Goal: Information Seeking & Learning: Learn about a topic

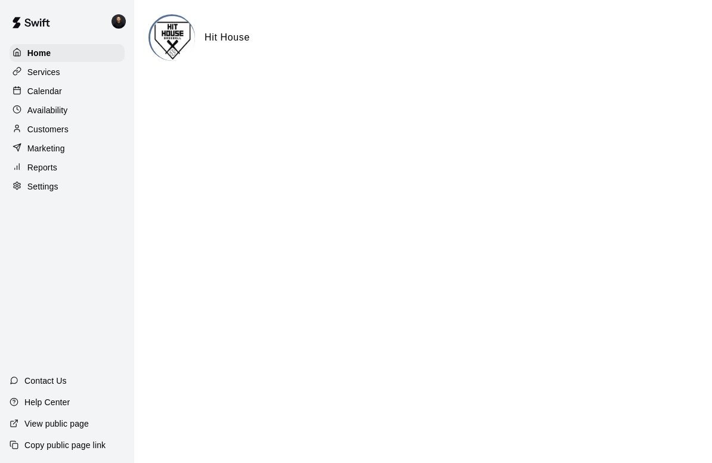
click at [57, 171] on div "Reports" at bounding box center [67, 168] width 115 height 18
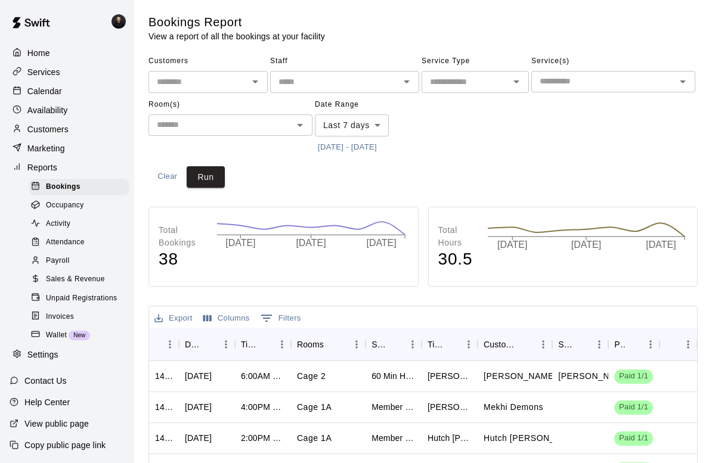
click at [100, 257] on div "Payroll" at bounding box center [79, 261] width 101 height 17
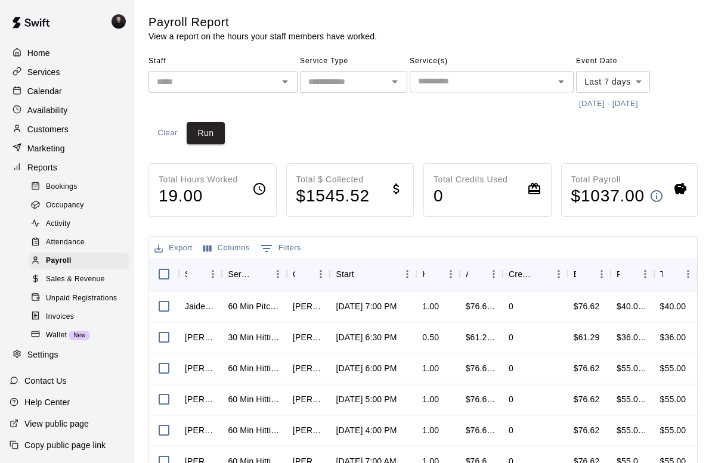
click at [628, 82] on body "Home Services Calendar Availability Customers Marketing Reports Bookings Occupa…" at bounding box center [356, 329] width 712 height 658
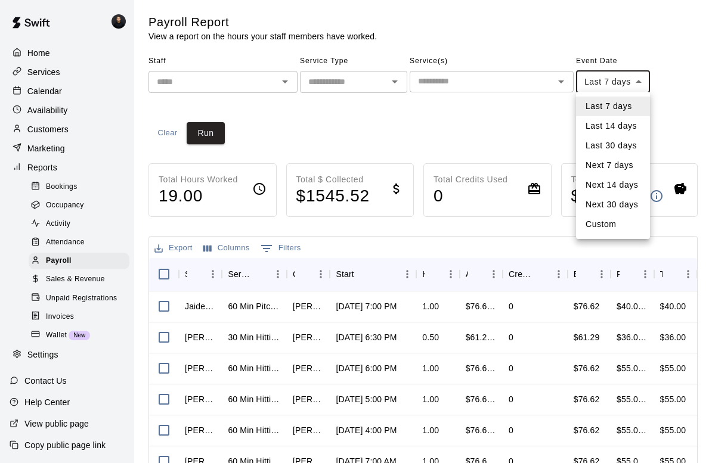
click at [620, 125] on li "Last 14 days" at bounding box center [613, 126] width 74 height 20
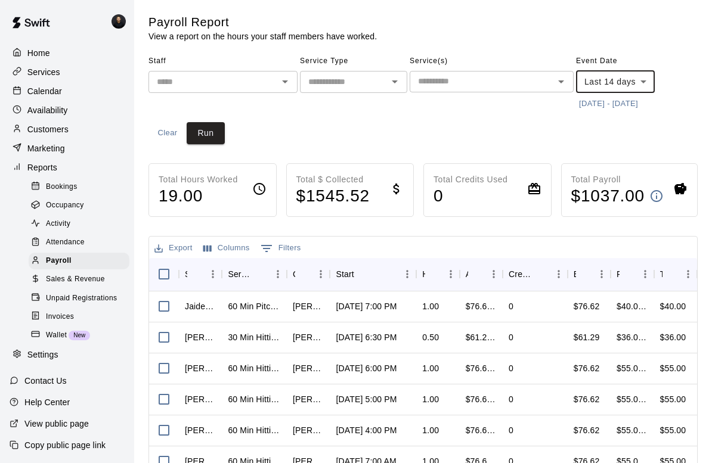
click at [213, 128] on button "Run" at bounding box center [206, 133] width 38 height 22
click at [641, 89] on body "Home Services Calendar Availability Customers Marketing Reports Bookings Occupa…" at bounding box center [356, 329] width 712 height 658
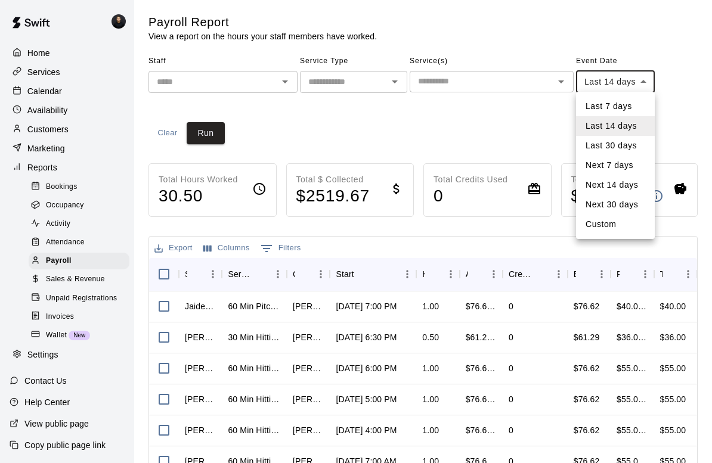
click at [628, 220] on li "Custom" at bounding box center [615, 225] width 79 height 20
type input "******"
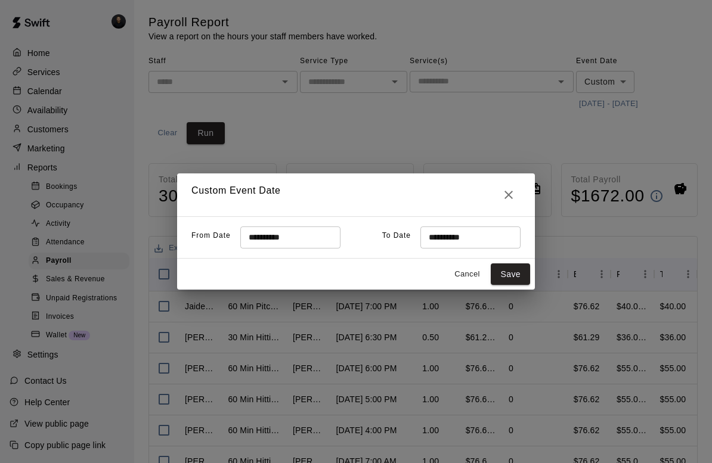
click at [294, 231] on input "**********" at bounding box center [286, 238] width 92 height 22
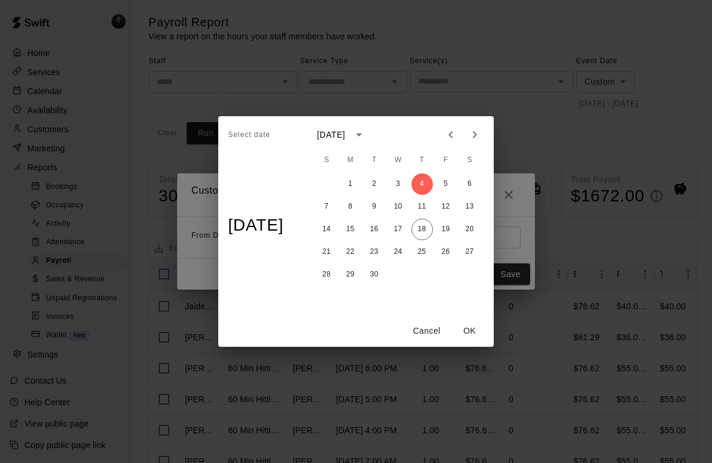
click at [452, 135] on icon "Previous month" at bounding box center [450, 135] width 14 height 14
click at [456, 253] on button "22" at bounding box center [445, 251] width 21 height 21
type input "**********"
click at [477, 329] on button "OK" at bounding box center [470, 331] width 38 height 22
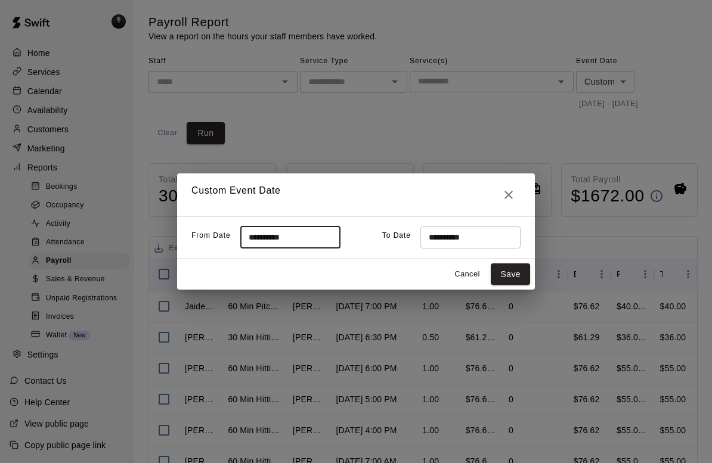
click at [473, 236] on input "**********" at bounding box center [466, 238] width 92 height 22
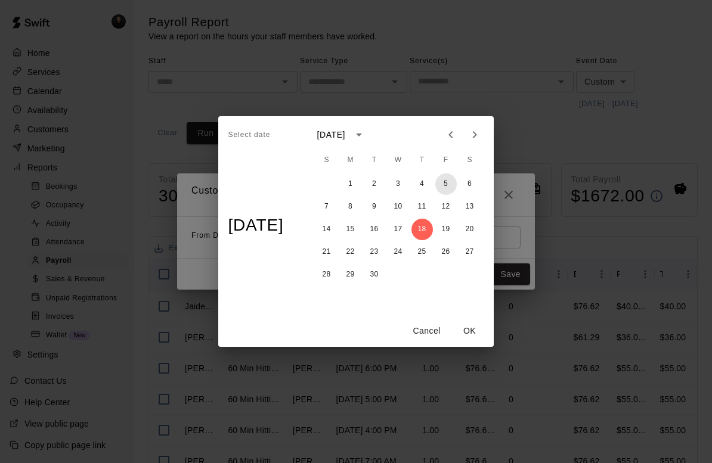
click at [449, 183] on button "5" at bounding box center [445, 183] width 21 height 21
type input "**********"
click at [481, 332] on button "OK" at bounding box center [470, 331] width 38 height 22
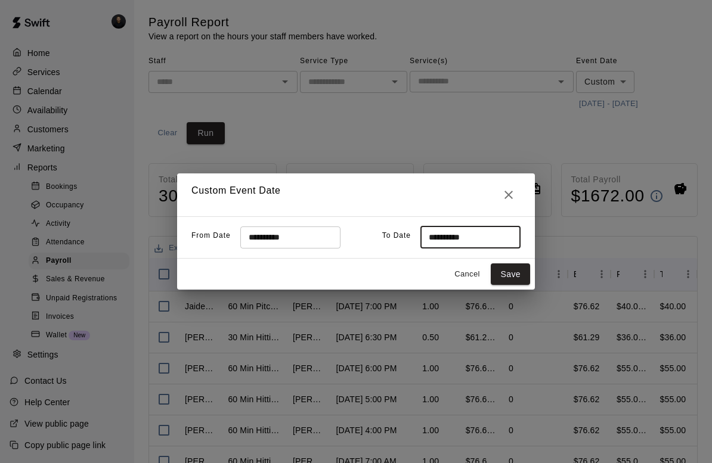
click at [509, 272] on button "Save" at bounding box center [510, 274] width 39 height 22
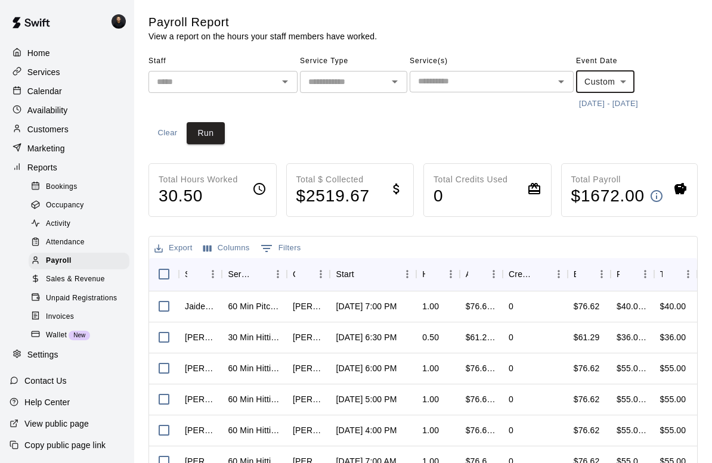
click at [212, 133] on button "Run" at bounding box center [206, 133] width 38 height 22
click at [234, 247] on button "Columns" at bounding box center [226, 248] width 52 height 18
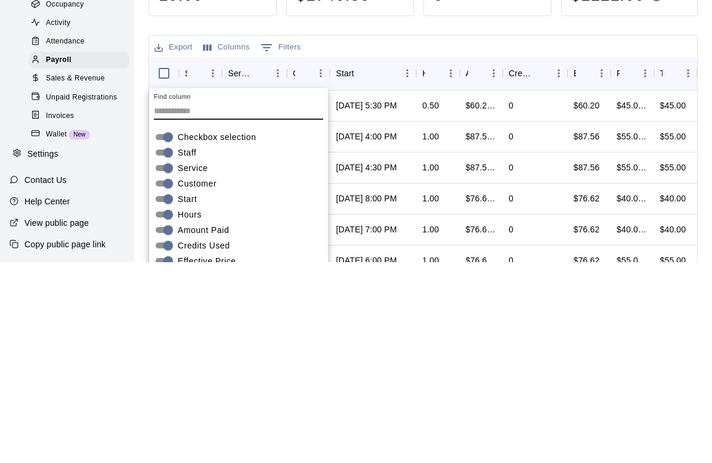
scroll to position [193, 0]
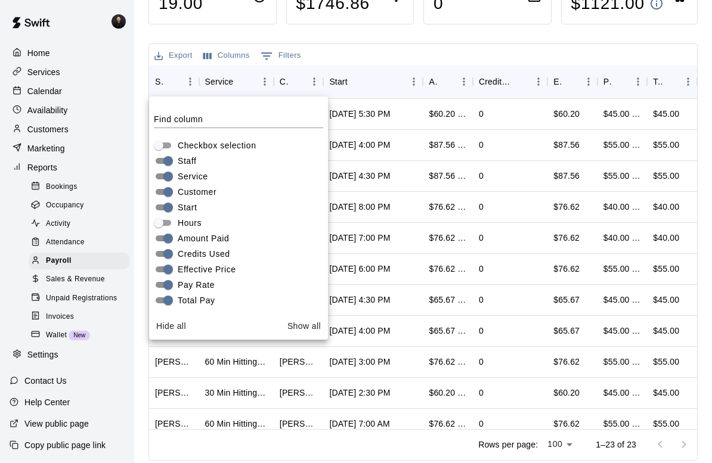
click at [461, 38] on div "Total Hours Worked 19.00 Total $ Collected $ 1746.86 Total Credits Used 0 Total…" at bounding box center [422, 216] width 549 height 490
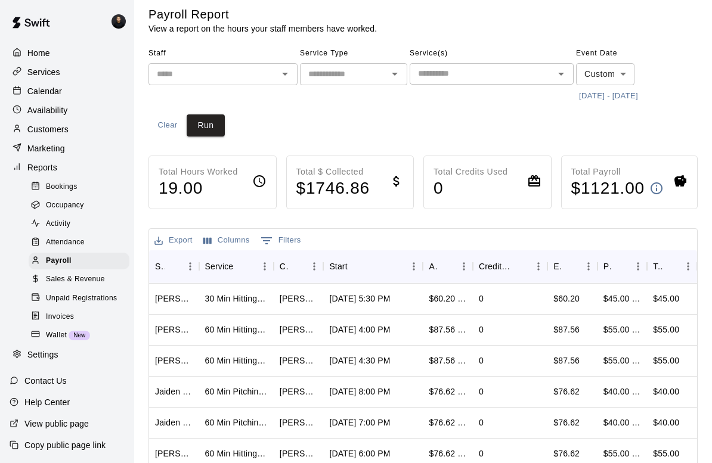
scroll to position [0, 0]
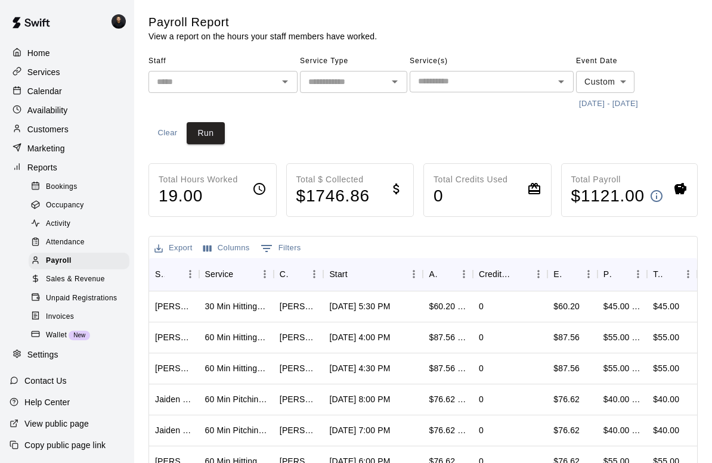
click at [18, 27] on img at bounding box center [31, 23] width 62 height 36
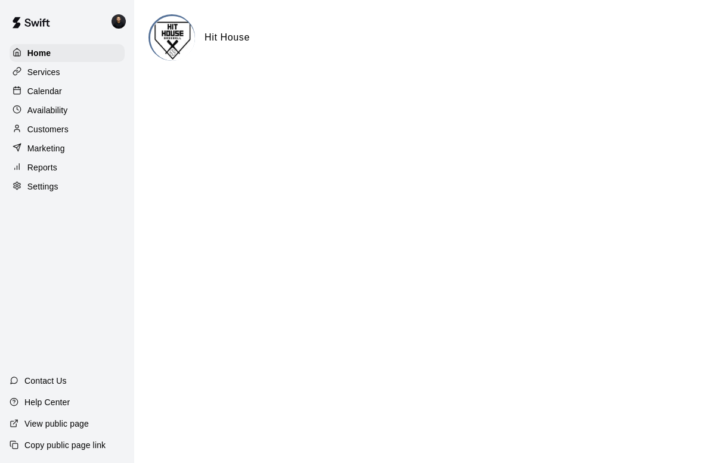
click at [36, 169] on p "Reports" at bounding box center [42, 168] width 30 height 12
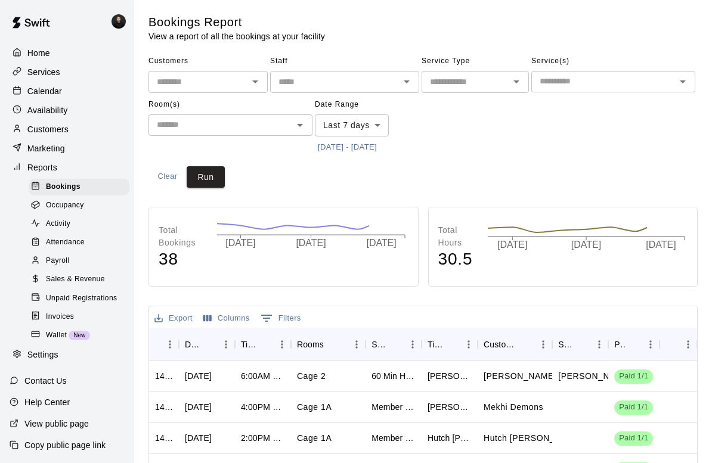
click at [52, 256] on span "Payroll" at bounding box center [57, 261] width 23 height 12
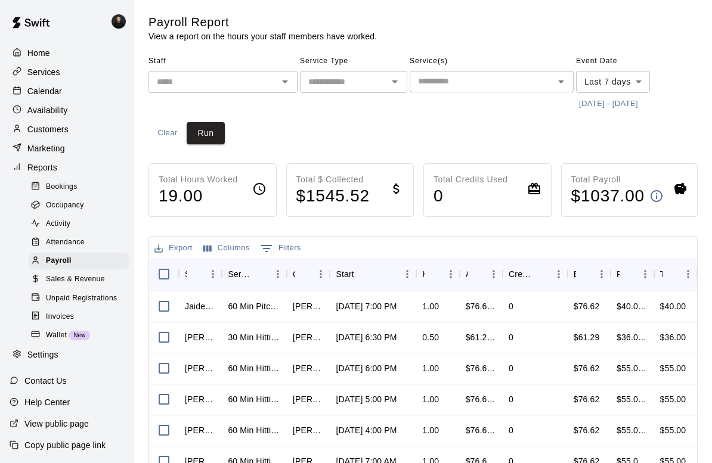
click at [594, 77] on body "Home Services Calendar Availability Customers Marketing Reports Bookings Occupa…" at bounding box center [356, 329] width 712 height 658
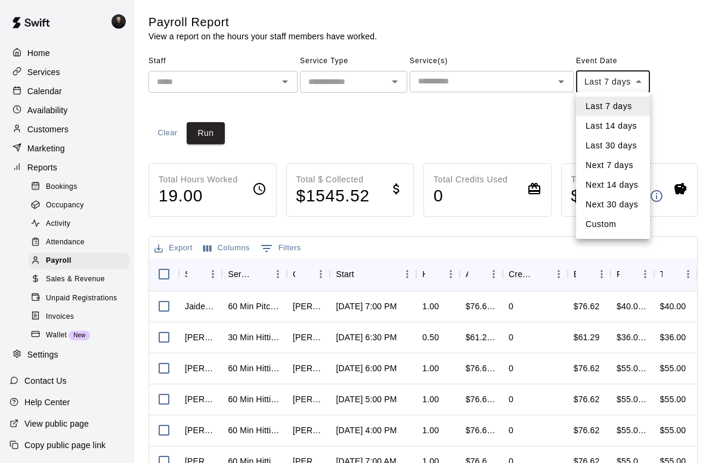
click at [591, 225] on li "Custom" at bounding box center [613, 225] width 74 height 20
type input "******"
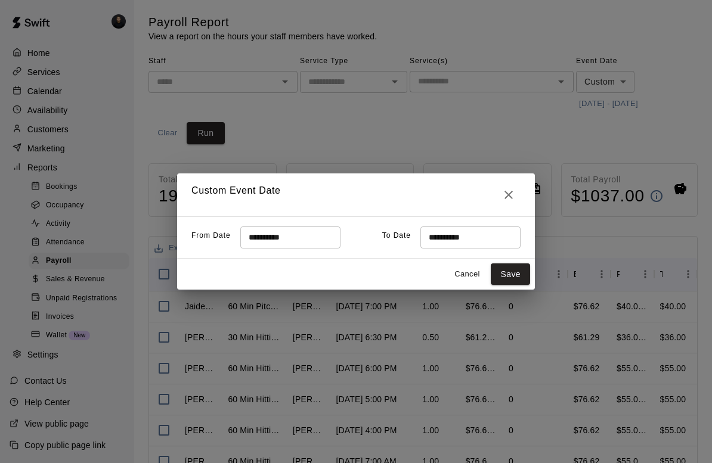
click at [254, 229] on input "**********" at bounding box center [286, 238] width 92 height 22
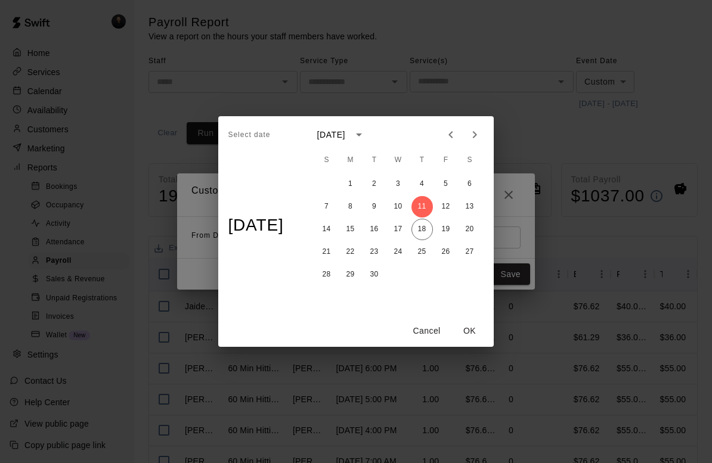
click at [449, 138] on icon "Previous month" at bounding box center [450, 135] width 14 height 14
click at [446, 250] on button "22" at bounding box center [445, 251] width 21 height 21
type input "**********"
click at [473, 329] on button "OK" at bounding box center [470, 331] width 38 height 22
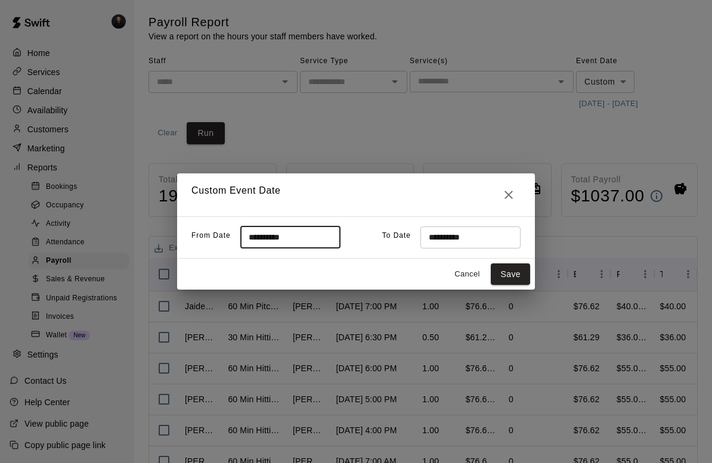
click at [461, 240] on input "**********" at bounding box center [466, 238] width 92 height 22
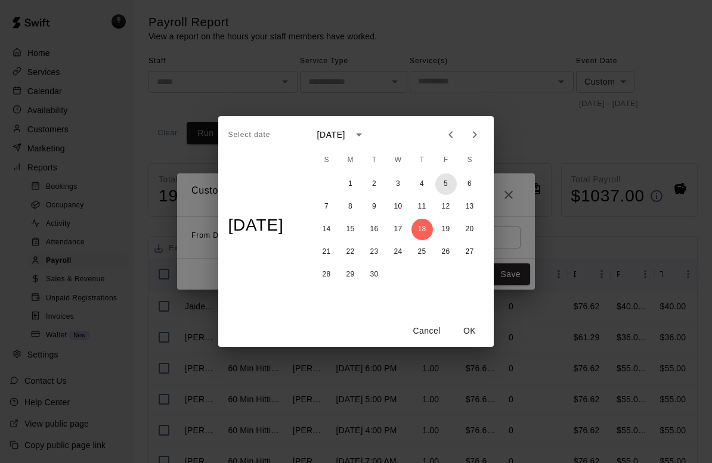
click at [448, 189] on button "5" at bounding box center [445, 183] width 21 height 21
type input "**********"
click at [472, 334] on button "OK" at bounding box center [470, 331] width 38 height 22
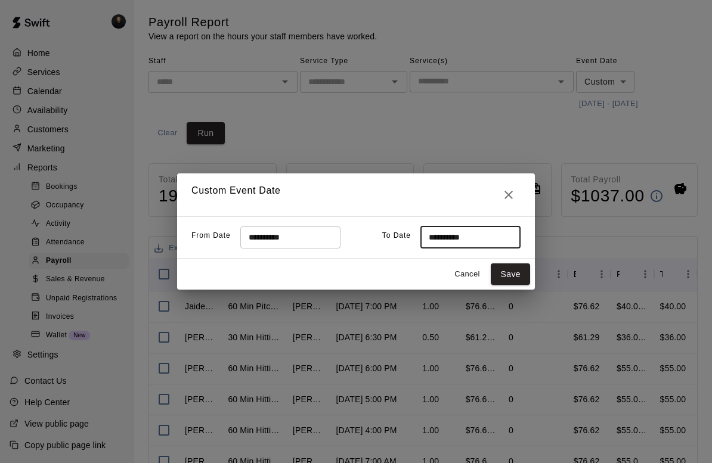
click at [508, 274] on button "Save" at bounding box center [510, 274] width 39 height 22
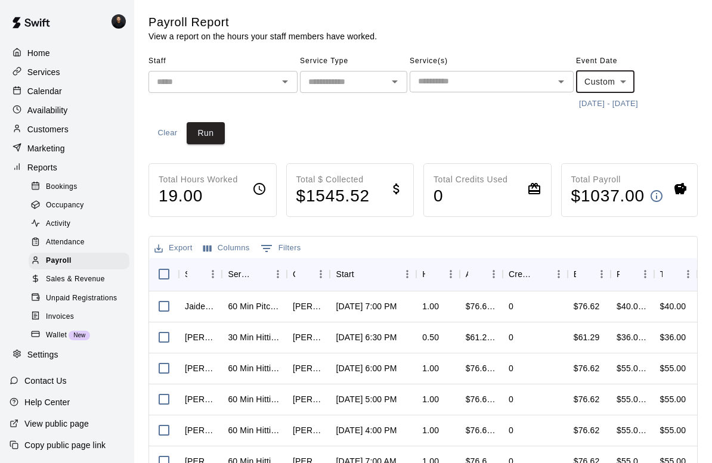
click at [212, 132] on button "Run" at bounding box center [206, 133] width 38 height 22
click at [216, 251] on button "Columns" at bounding box center [226, 248] width 52 height 18
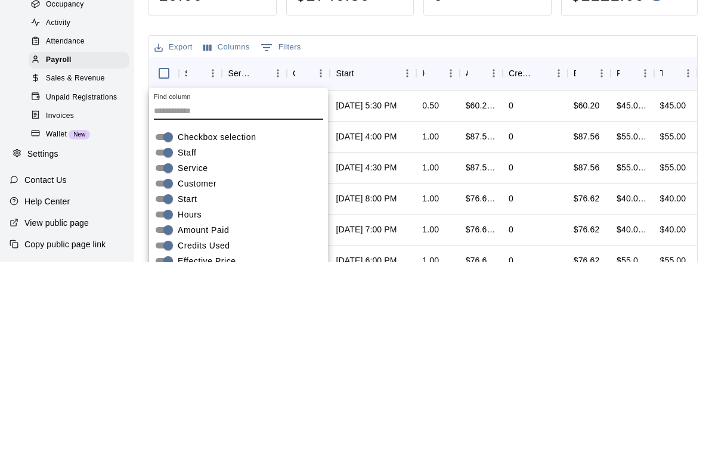
scroll to position [193, 0]
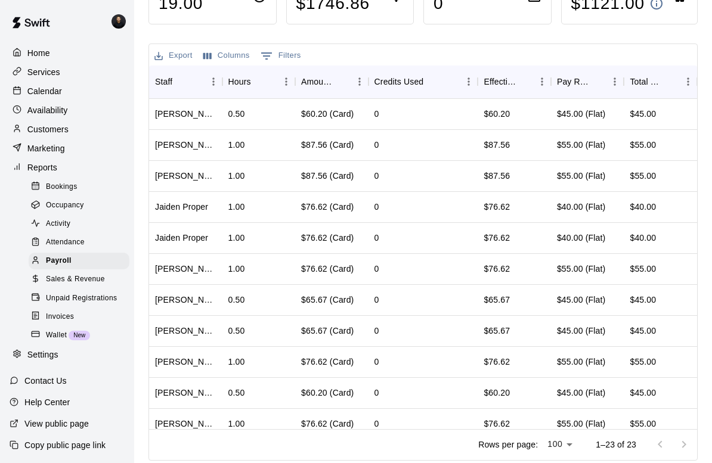
click at [365, 33] on div "Total Hours Worked 19.00 Total $ Collected $ 1746.86 Total Credits Used 0 Total…" at bounding box center [422, 216] width 549 height 490
click at [210, 52] on icon "Select columns" at bounding box center [207, 55] width 8 height 7
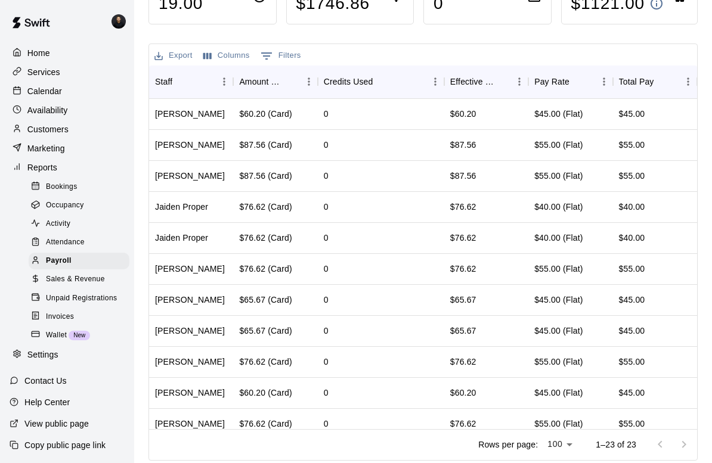
click at [334, 38] on div "Total Hours Worked 19.00 Total $ Collected $ 1746.86 Total Credits Used 0 Total…" at bounding box center [422, 216] width 549 height 490
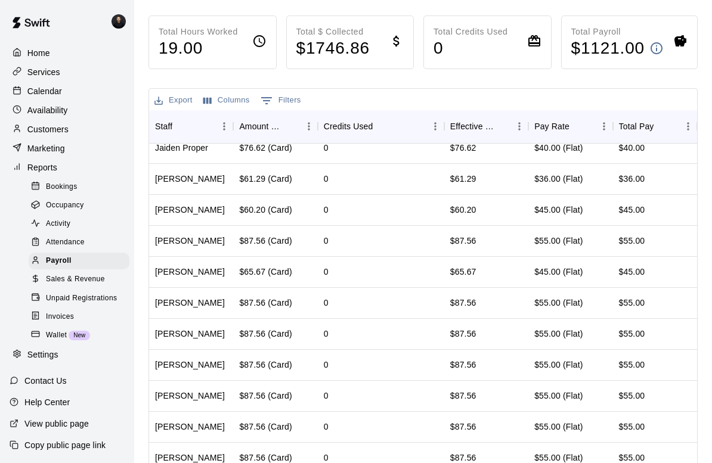
scroll to position [383, 0]
click at [94, 282] on span "Sales & Revenue" at bounding box center [75, 280] width 59 height 12
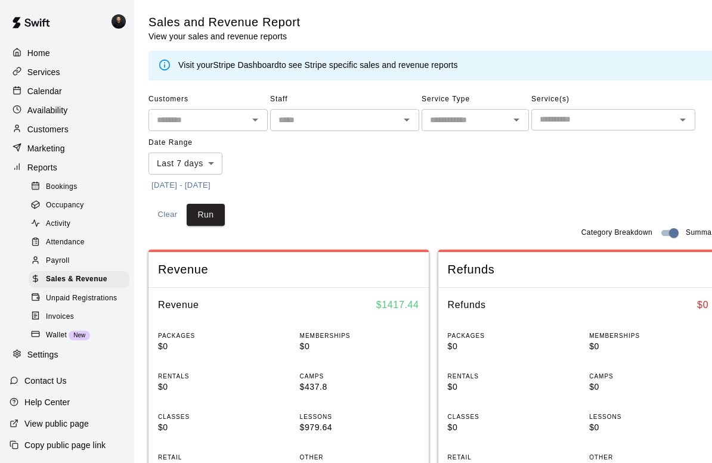
click at [206, 163] on body "Home Services Calendar Availability Customers Marketing Reports Bookings Occupa…" at bounding box center [356, 467] width 712 height 935
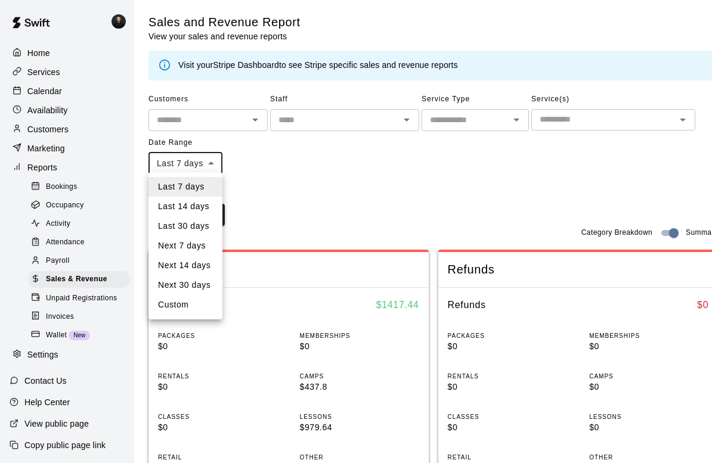
click at [192, 308] on li "Custom" at bounding box center [185, 305] width 74 height 20
type input "******"
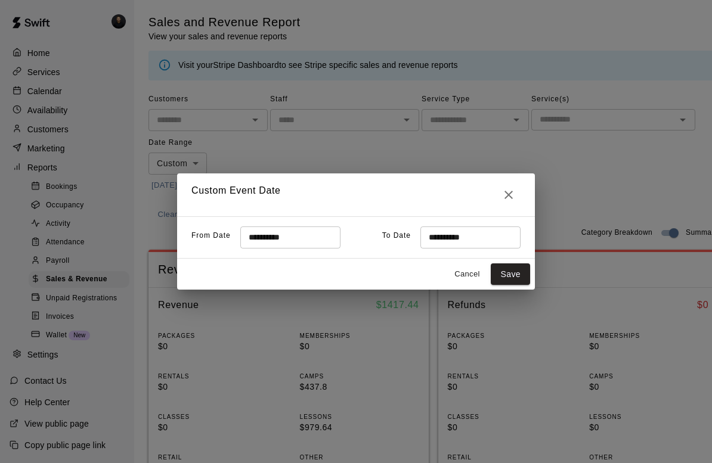
click at [287, 237] on input "**********" at bounding box center [286, 238] width 92 height 22
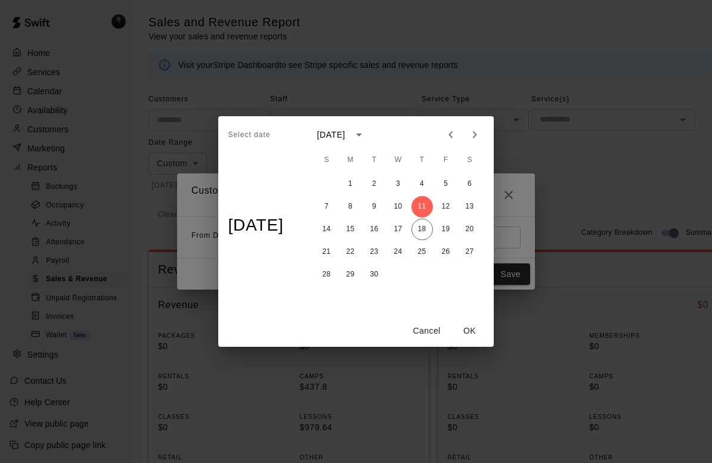
click at [456, 131] on icon "Previous month" at bounding box center [450, 135] width 14 height 14
click at [456, 252] on button "22" at bounding box center [445, 251] width 21 height 21
type input "**********"
click at [473, 337] on button "OK" at bounding box center [470, 331] width 38 height 22
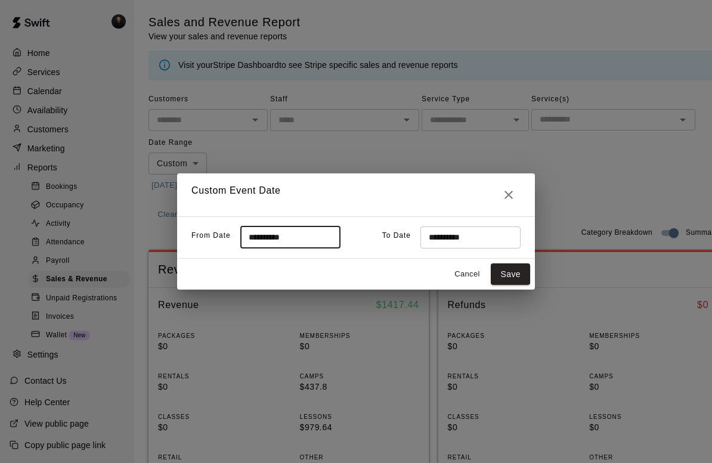
click at [463, 234] on input "**********" at bounding box center [466, 238] width 92 height 22
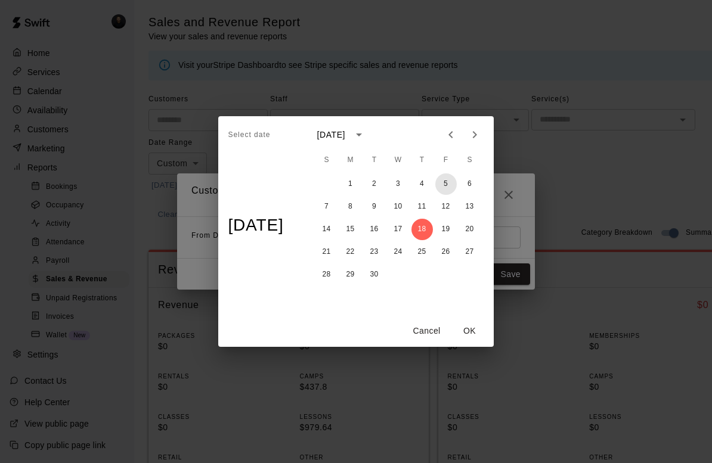
click at [450, 179] on button "5" at bounding box center [445, 183] width 21 height 21
type input "**********"
click at [480, 330] on button "OK" at bounding box center [470, 331] width 38 height 22
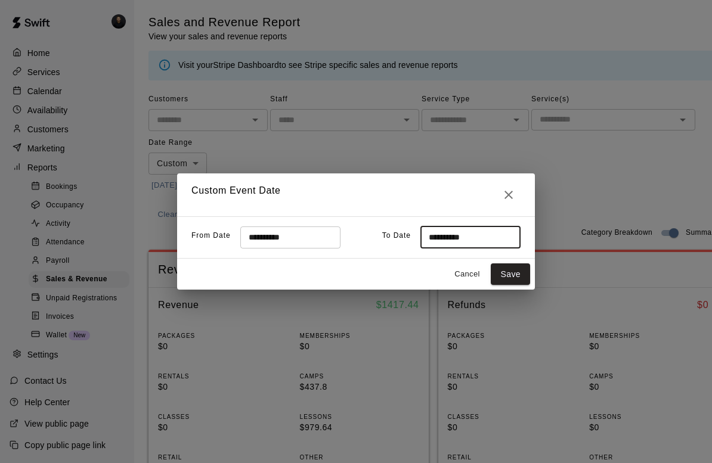
click at [505, 274] on button "Save" at bounding box center [510, 274] width 39 height 22
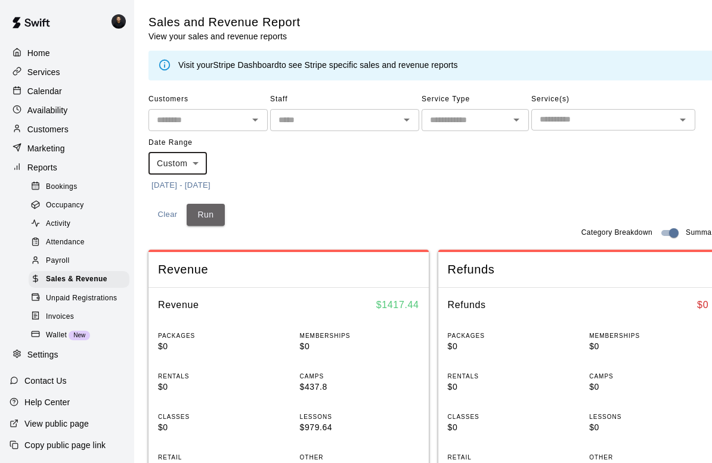
click at [215, 210] on button "Run" at bounding box center [206, 215] width 38 height 22
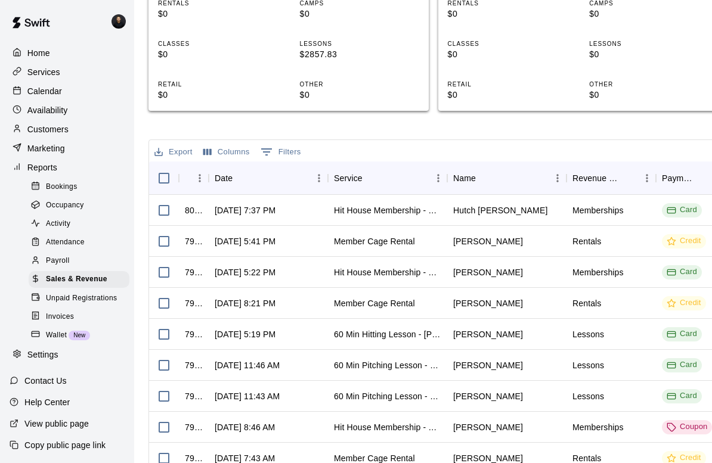
scroll to position [374, 0]
click at [234, 143] on button "Columns" at bounding box center [226, 151] width 52 height 18
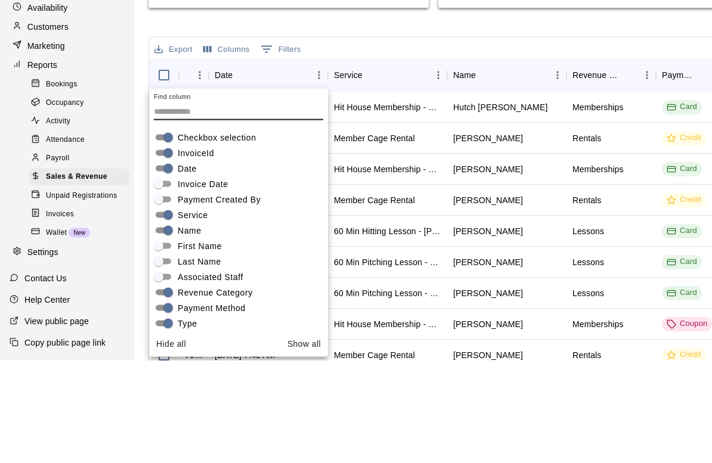
scroll to position [468, 0]
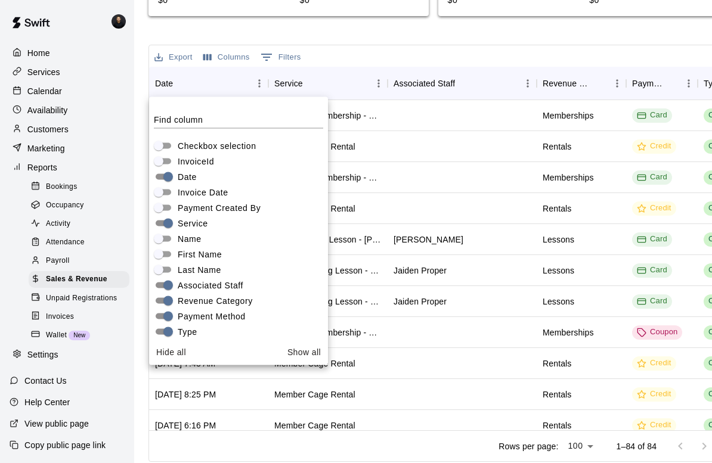
click at [359, 47] on div "Export Columns 0 Filters" at bounding box center [433, 55] width 568 height 21
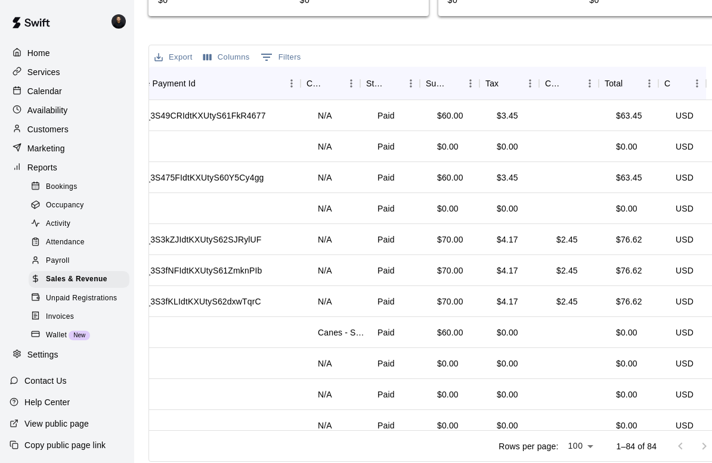
scroll to position [0, 624]
click at [230, 54] on button "Columns" at bounding box center [226, 57] width 52 height 18
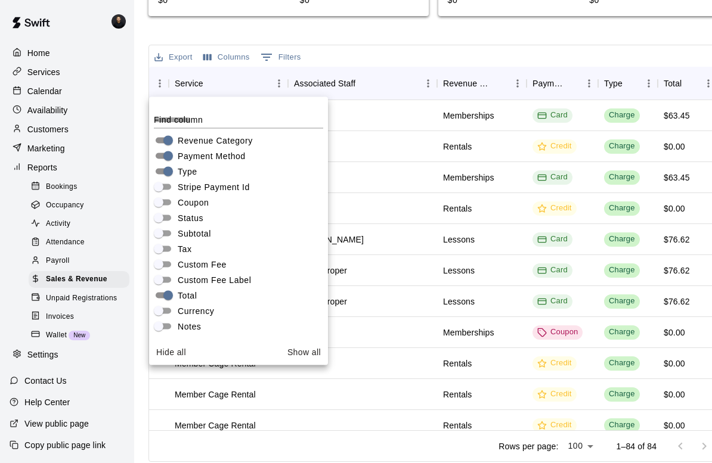
scroll to position [0, 28]
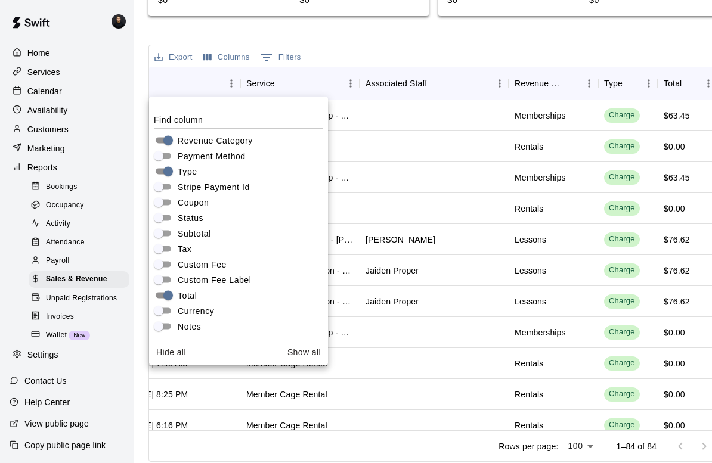
click at [304, 359] on button "Show all" at bounding box center [304, 352] width 43 height 22
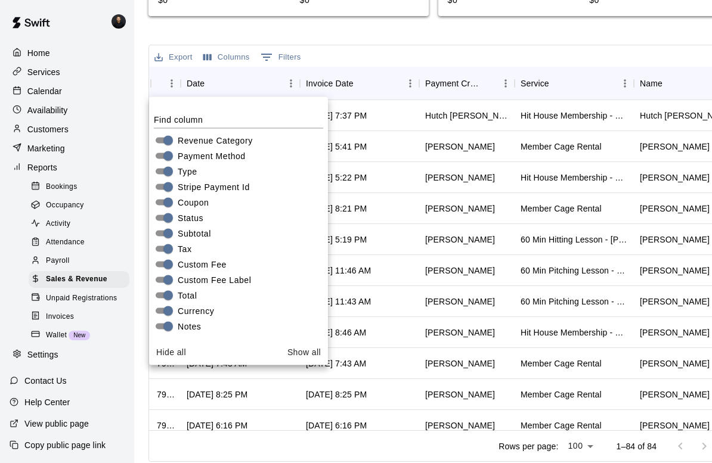
click at [189, 325] on span "Notes" at bounding box center [189, 326] width 23 height 13
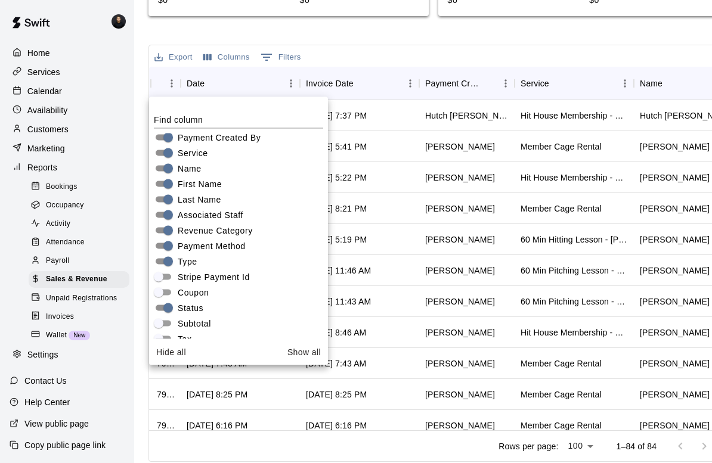
scroll to position [70, 0]
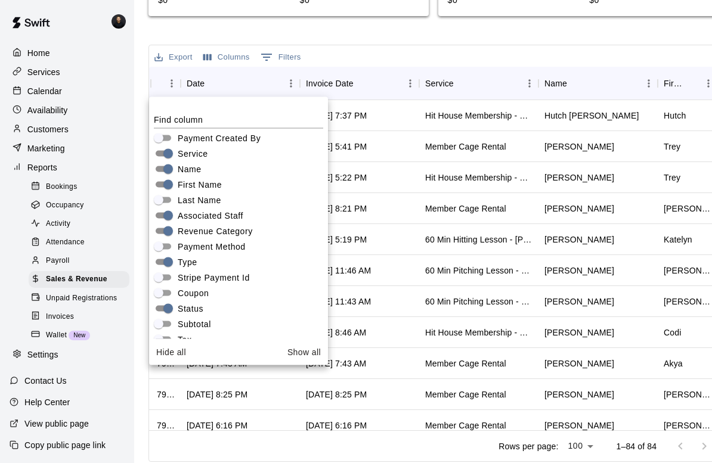
click at [523, 58] on div "Export Columns 0 Filters" at bounding box center [433, 55] width 568 height 21
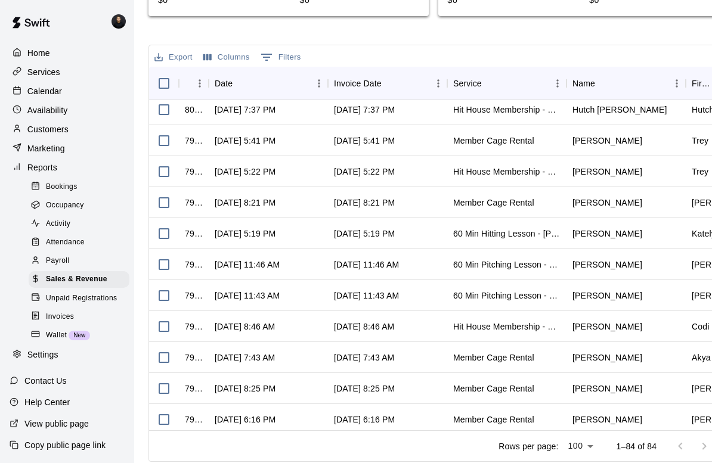
scroll to position [6, 0]
click at [220, 52] on button "Columns" at bounding box center [226, 57] width 52 height 18
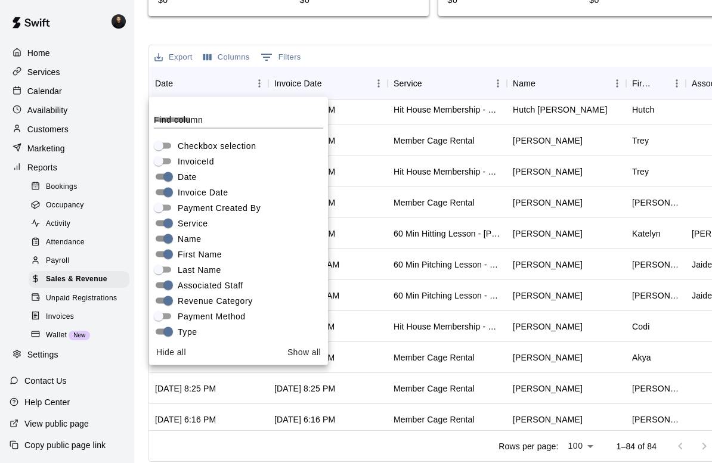
scroll to position [0, 0]
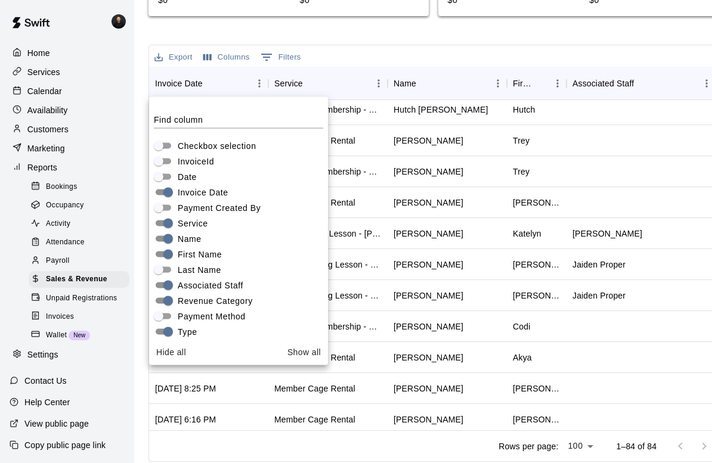
click at [542, 38] on div "Sales and Revenue Report View your sales and revenue reports Visit your Stripe …" at bounding box center [432, 4] width 569 height 916
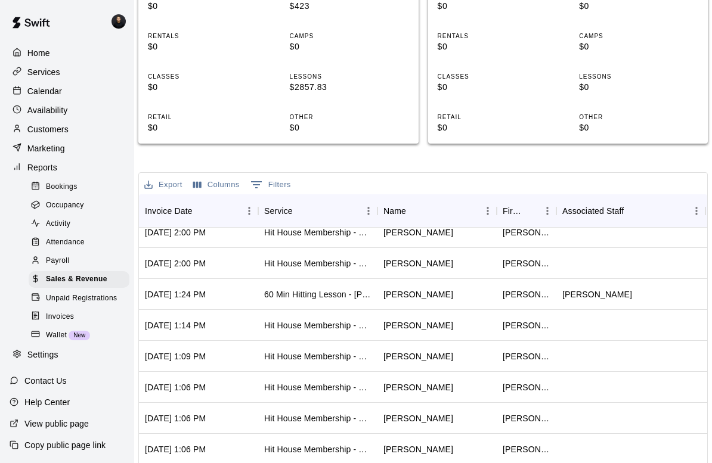
click at [59, 260] on span "Payroll" at bounding box center [57, 261] width 23 height 12
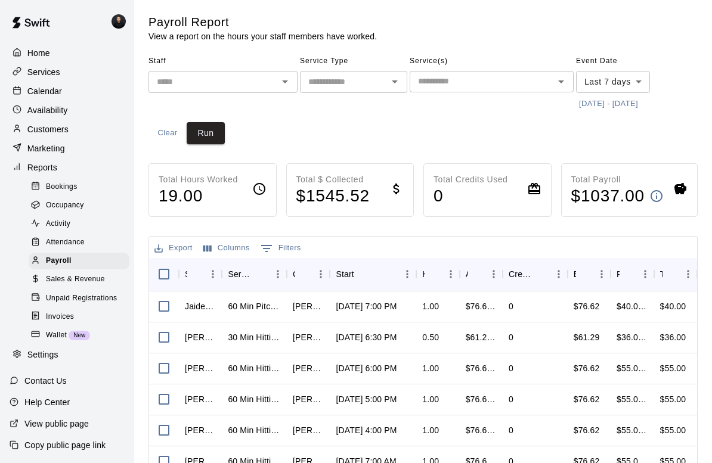
click at [624, 78] on body "Home Services Calendar Availability Customers Marketing Reports Bookings Occupa…" at bounding box center [356, 329] width 712 height 658
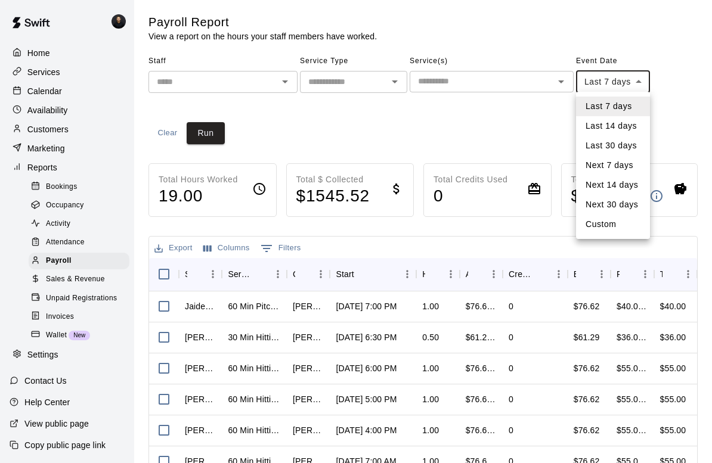
click at [608, 221] on li "Custom" at bounding box center [613, 225] width 74 height 20
type input "******"
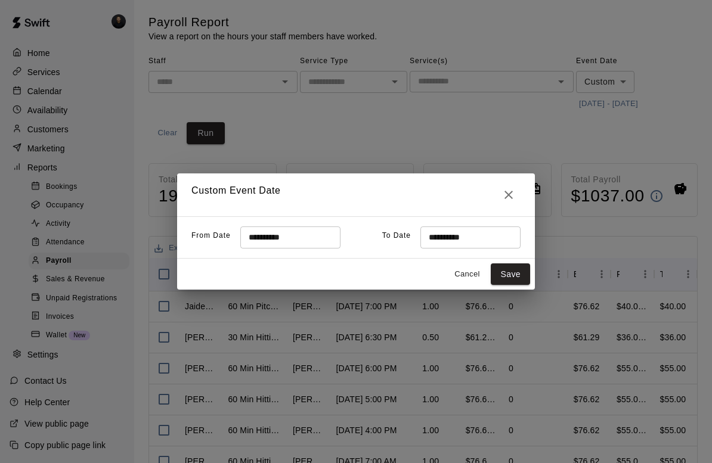
click at [269, 228] on input "**********" at bounding box center [286, 238] width 92 height 22
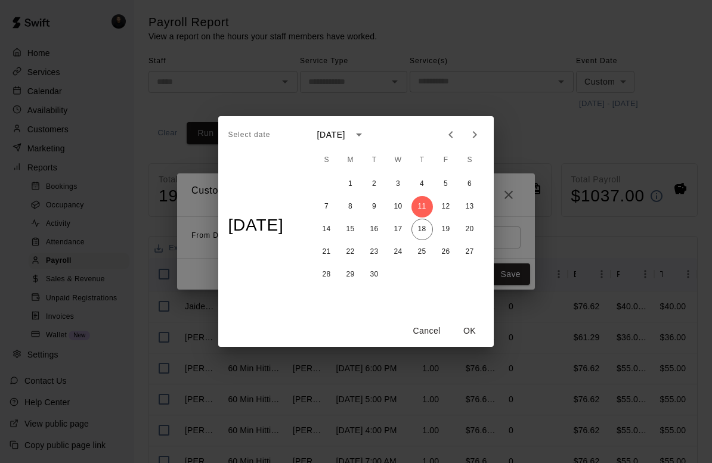
click at [455, 131] on icon "Previous month" at bounding box center [450, 135] width 14 height 14
click at [452, 254] on button "22" at bounding box center [445, 251] width 21 height 21
type input "**********"
click at [473, 332] on button "OK" at bounding box center [470, 331] width 38 height 22
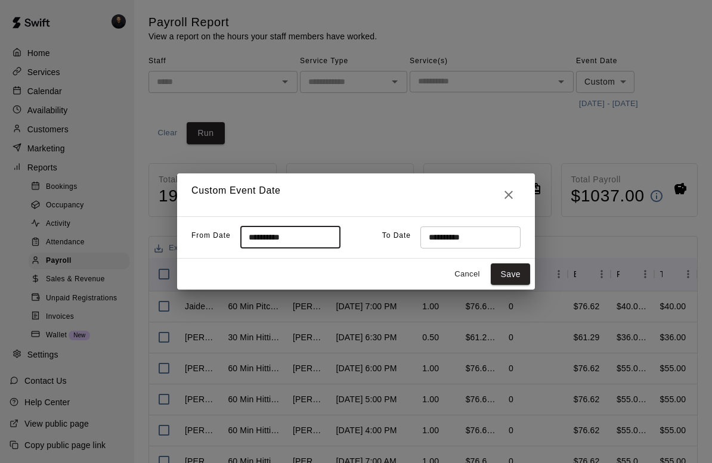
click at [466, 235] on input "**********" at bounding box center [466, 238] width 92 height 22
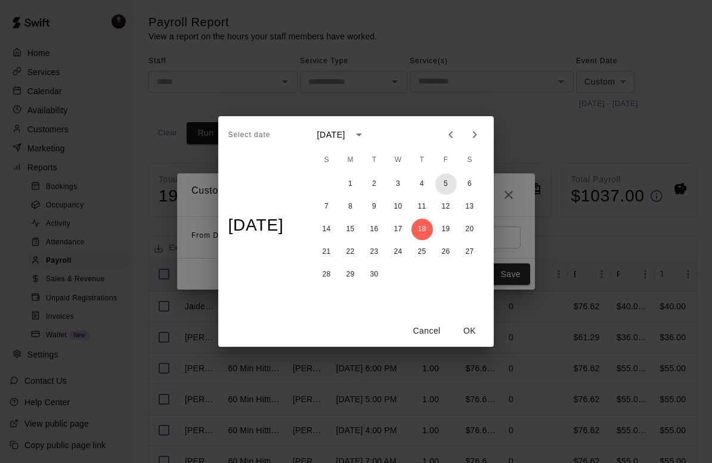
click at [448, 181] on button "5" at bounding box center [445, 183] width 21 height 21
type input "**********"
click at [470, 335] on button "OK" at bounding box center [470, 331] width 38 height 22
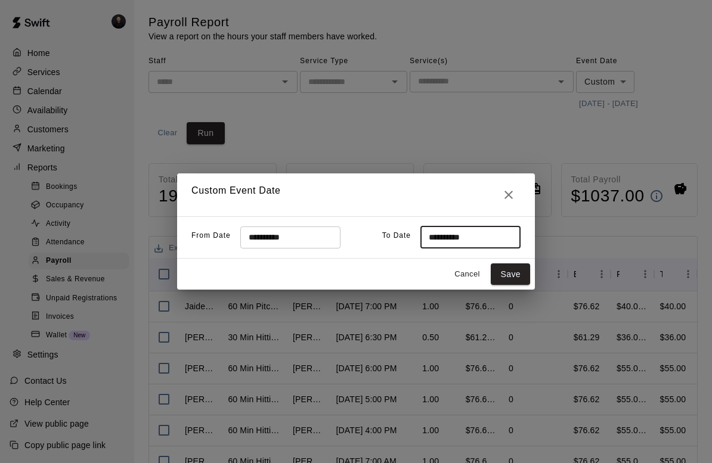
click at [512, 271] on button "Save" at bounding box center [510, 274] width 39 height 22
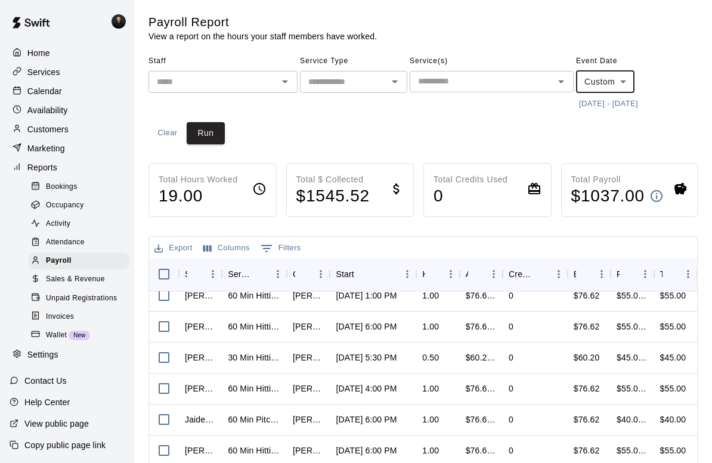
click at [214, 129] on button "Run" at bounding box center [206, 133] width 38 height 22
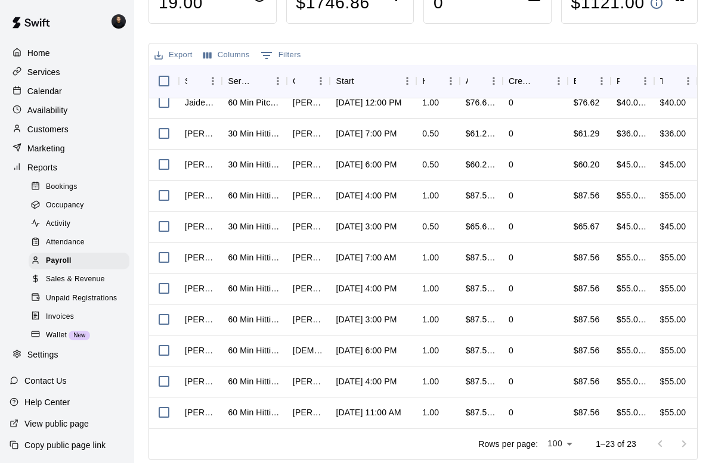
scroll to position [193, 0]
click at [75, 281] on span "Sales & Revenue" at bounding box center [75, 280] width 59 height 12
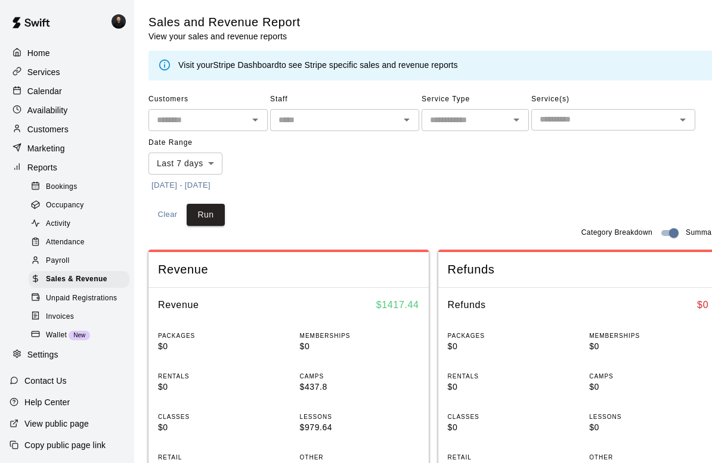
click at [210, 159] on body "Home Services Calendar Availability Customers Marketing Reports Bookings Occupa…" at bounding box center [356, 467] width 712 height 935
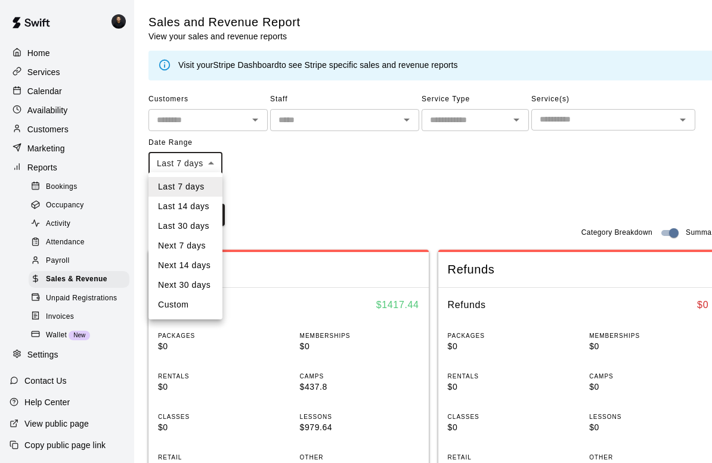
click at [271, 197] on div at bounding box center [356, 231] width 712 height 463
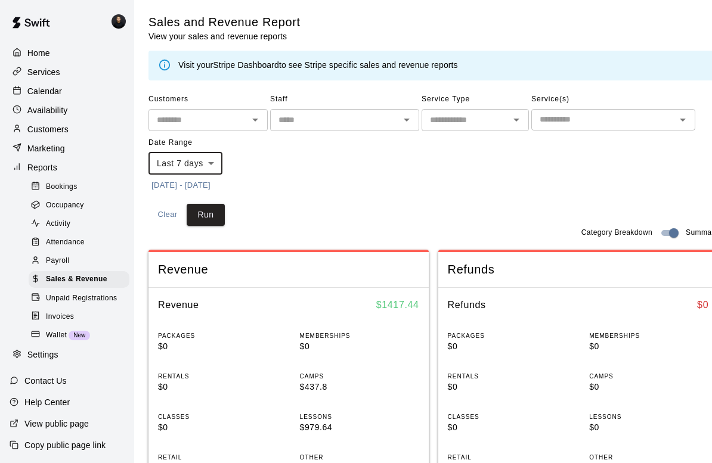
click at [360, 183] on div "Customers ​ Staff ​ Service Type ​ Service(s) ​ Date Range Last 7 days **** ​ […" at bounding box center [432, 142] width 569 height 105
click at [197, 166] on body "Home Services Calendar Availability Customers Marketing Reports Bookings Occupa…" at bounding box center [356, 467] width 712 height 935
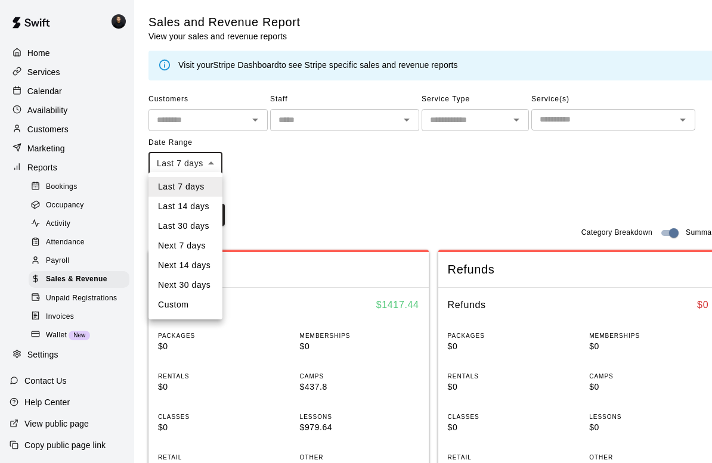
click at [199, 305] on li "Custom" at bounding box center [185, 305] width 74 height 20
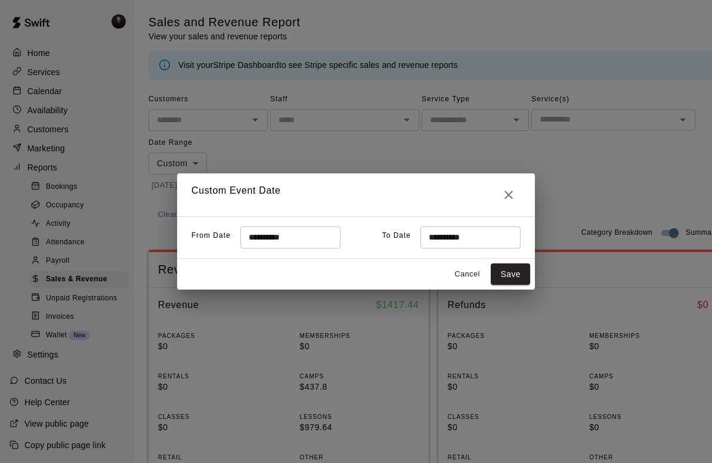
type input "******"
click at [284, 247] on input "**********" at bounding box center [286, 238] width 92 height 22
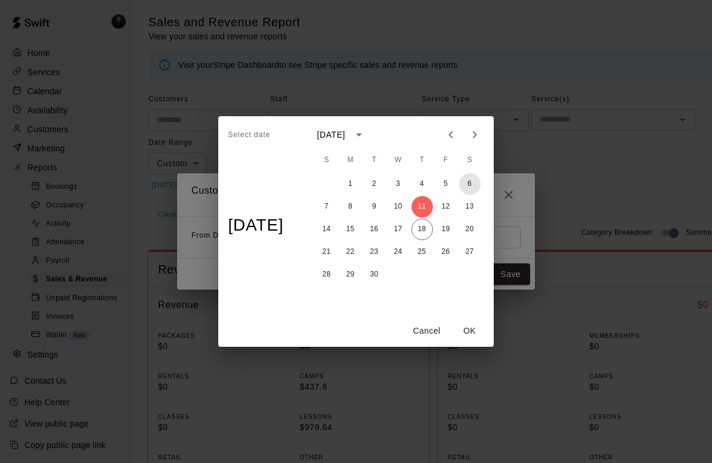
click at [478, 181] on button "6" at bounding box center [469, 183] width 21 height 21
type input "**********"
click at [476, 330] on button "OK" at bounding box center [470, 331] width 38 height 22
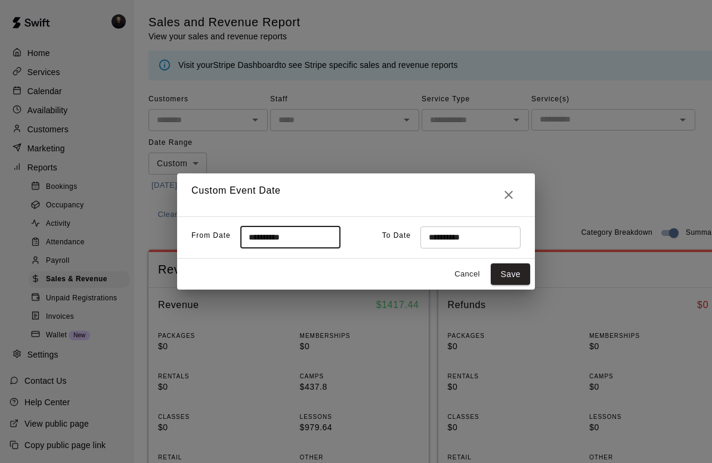
click at [467, 232] on input "**********" at bounding box center [466, 238] width 92 height 22
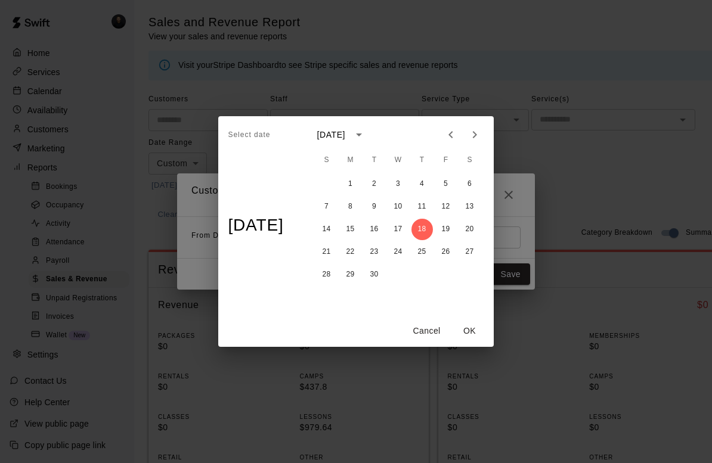
click at [469, 327] on button "OK" at bounding box center [470, 331] width 38 height 22
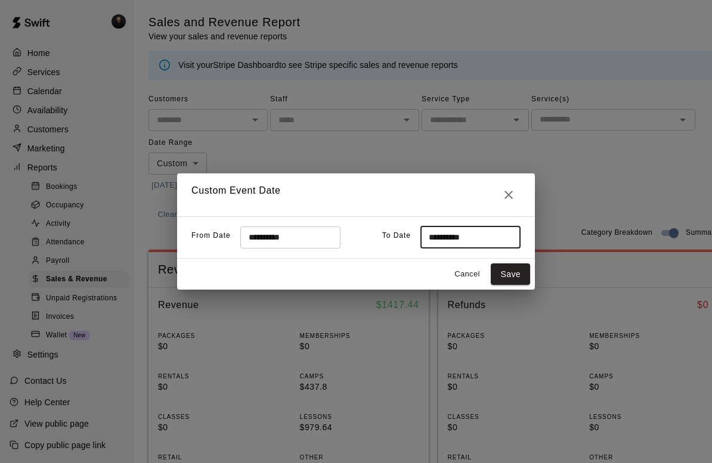
click at [508, 273] on button "Save" at bounding box center [510, 274] width 39 height 22
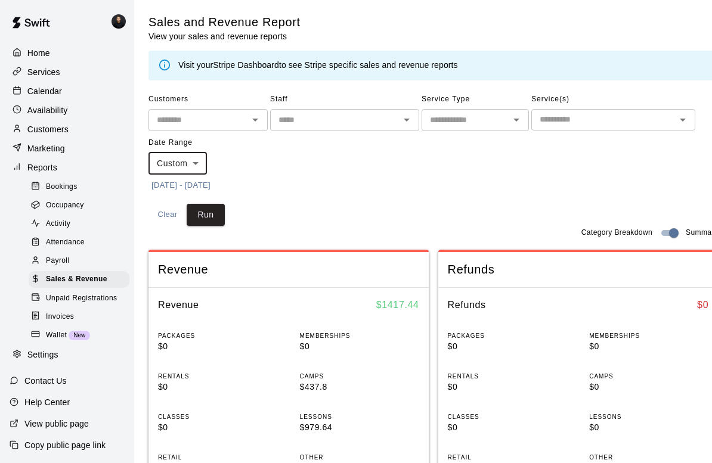
click at [207, 216] on button "Run" at bounding box center [206, 215] width 38 height 22
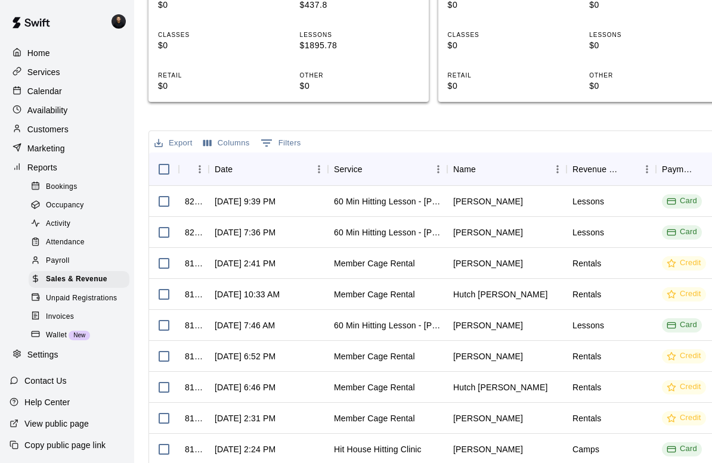
scroll to position [386, 0]
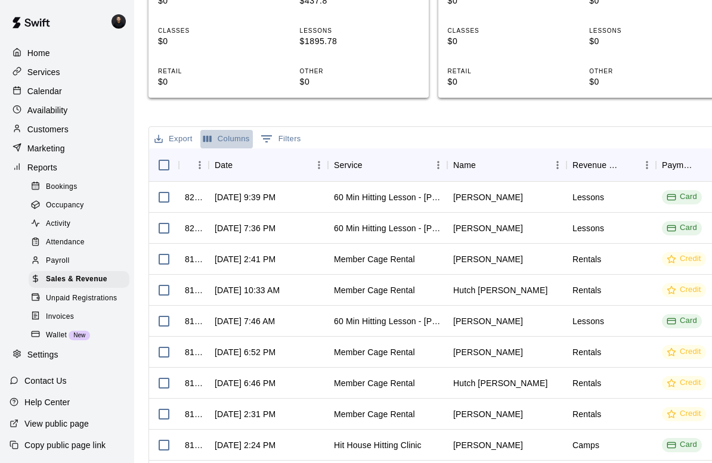
click at [234, 141] on button "Columns" at bounding box center [226, 139] width 52 height 18
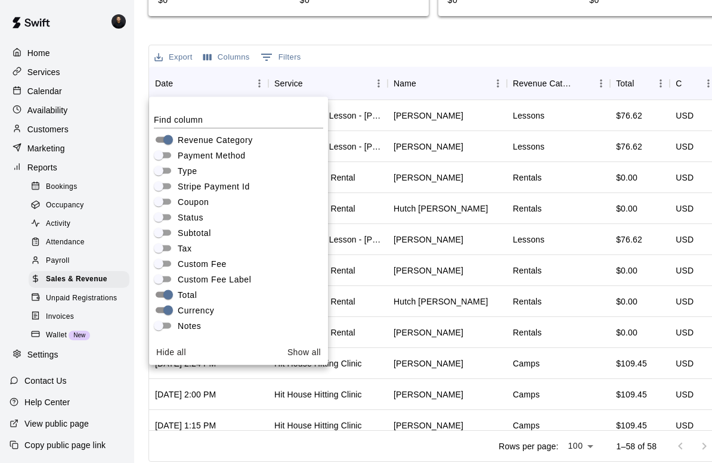
scroll to position [160, 0]
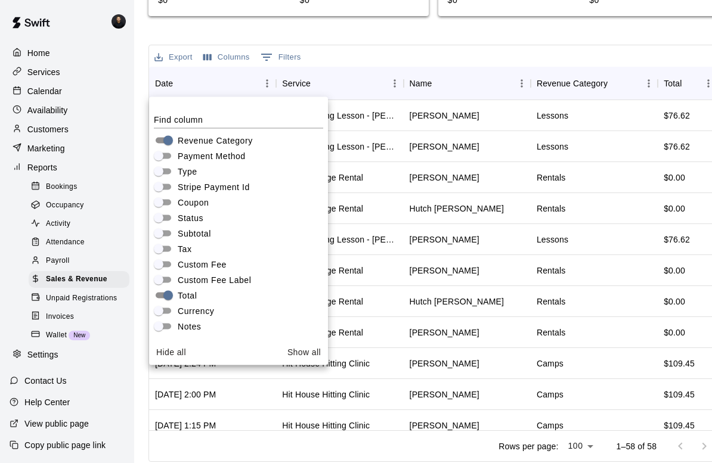
click at [368, 48] on div "Export Columns 0 Filters" at bounding box center [433, 55] width 568 height 21
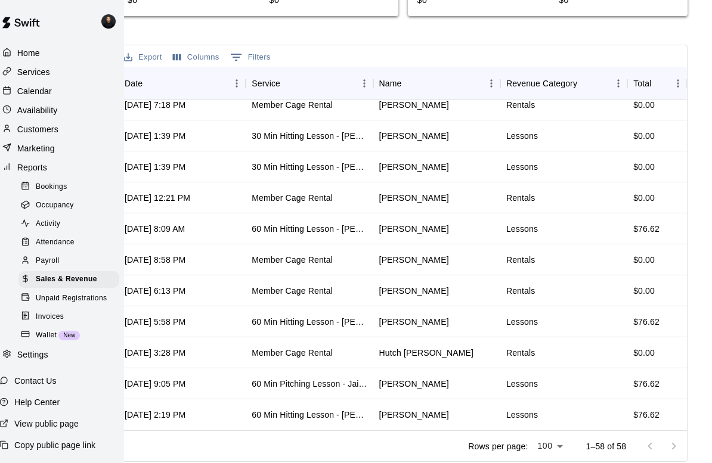
scroll to position [468, 0]
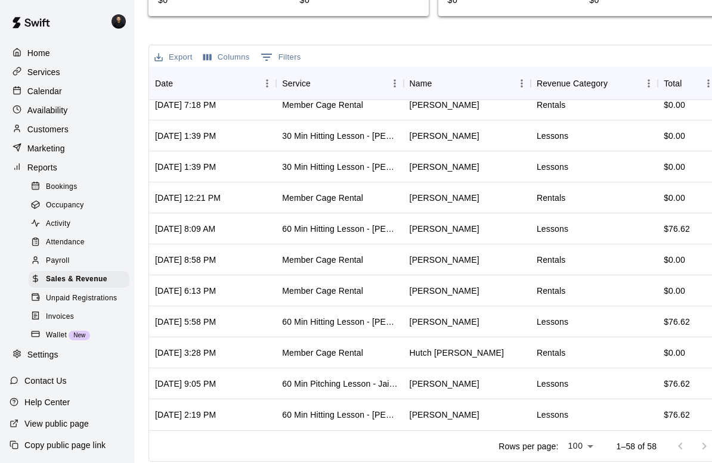
click at [225, 49] on button "Columns" at bounding box center [226, 57] width 52 height 18
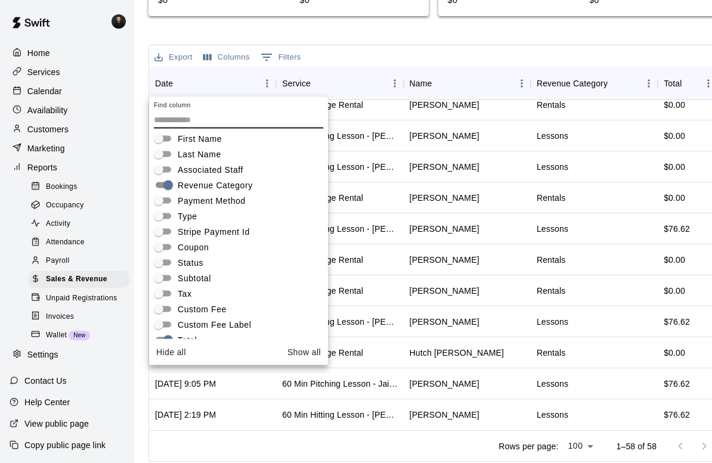
scroll to position [116, 0]
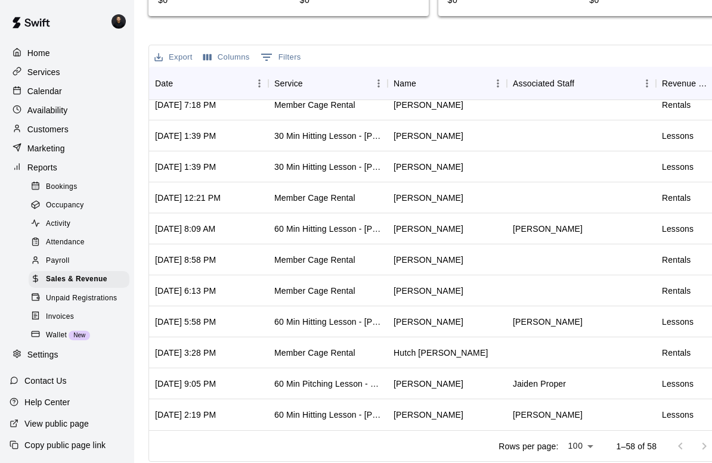
click at [492, 48] on div "Export Columns 0 Filters" at bounding box center [433, 55] width 568 height 21
click at [272, 54] on icon "Show filters" at bounding box center [266, 57] width 14 height 14
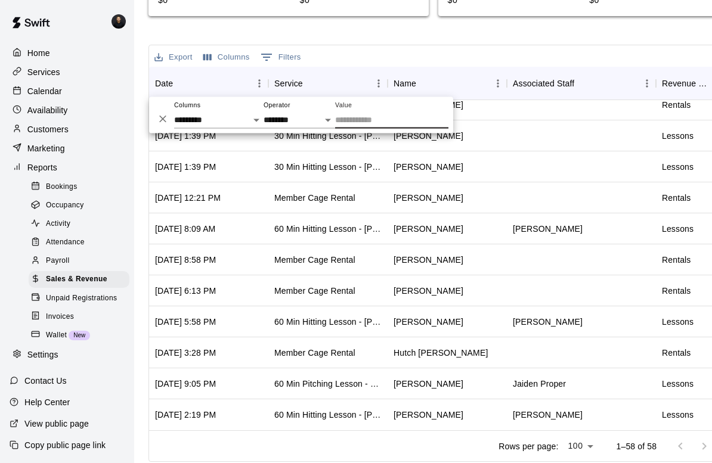
click at [479, 30] on div "Sales and Revenue Report View your sales and revenue reports Visit your Stripe …" at bounding box center [432, 4] width 569 height 916
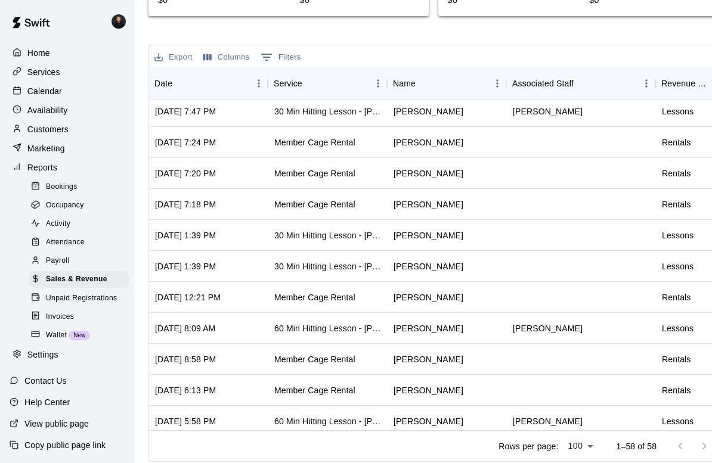
scroll to position [1367, 0]
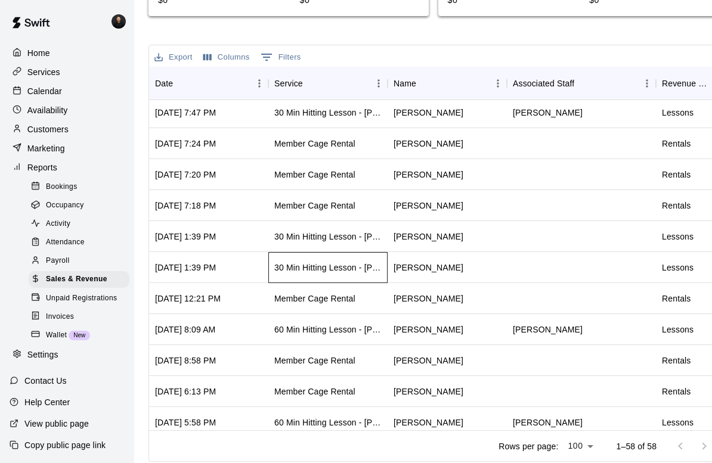
click at [337, 266] on div "30 Min Hitting Lesson - [PERSON_NAME]" at bounding box center [327, 268] width 107 height 12
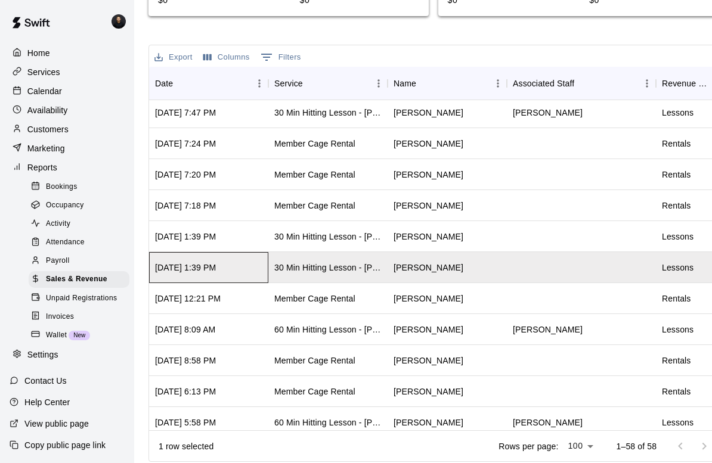
click at [210, 265] on div "[DATE] 1:39 PM" at bounding box center [185, 268] width 61 height 12
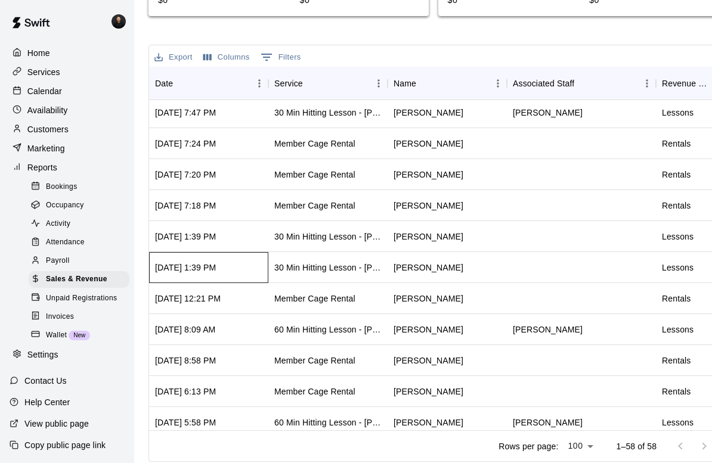
click at [216, 265] on div "[DATE] 1:39 PM" at bounding box center [185, 268] width 61 height 12
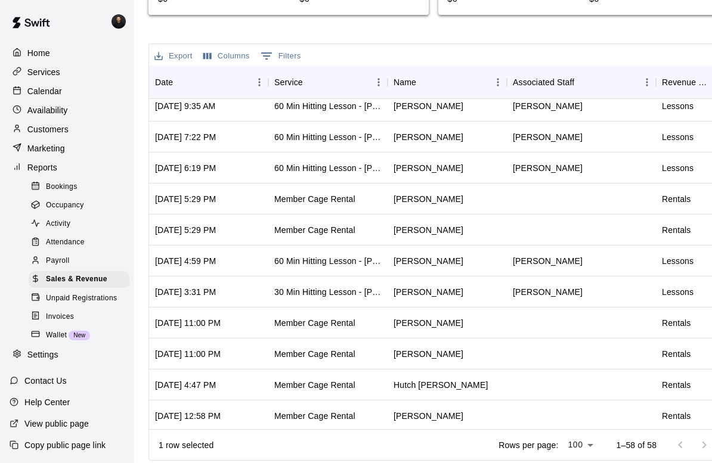
scroll to position [468, 0]
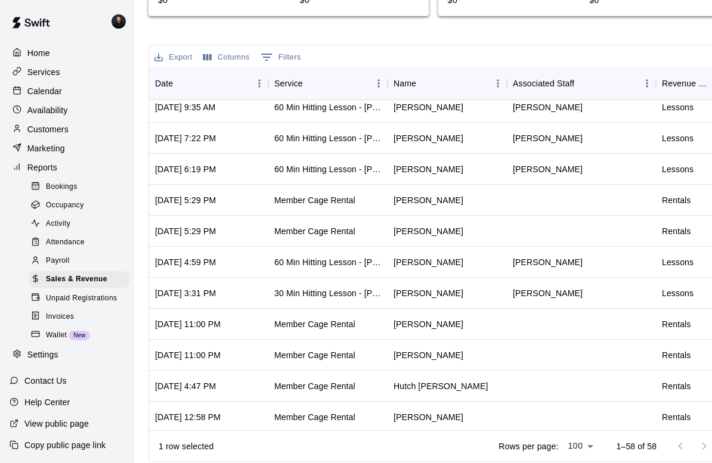
click at [219, 49] on button "Columns" at bounding box center [226, 57] width 52 height 18
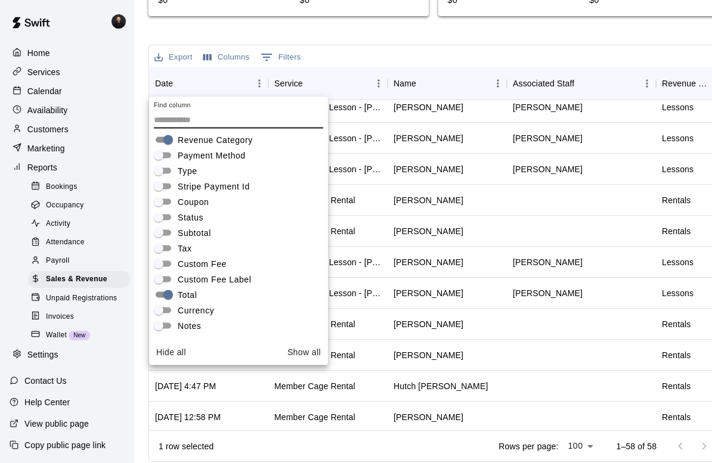
scroll to position [160, 0]
click at [327, 38] on div "Sales and Revenue Report View your sales and revenue reports Visit your Stripe …" at bounding box center [432, 4] width 569 height 916
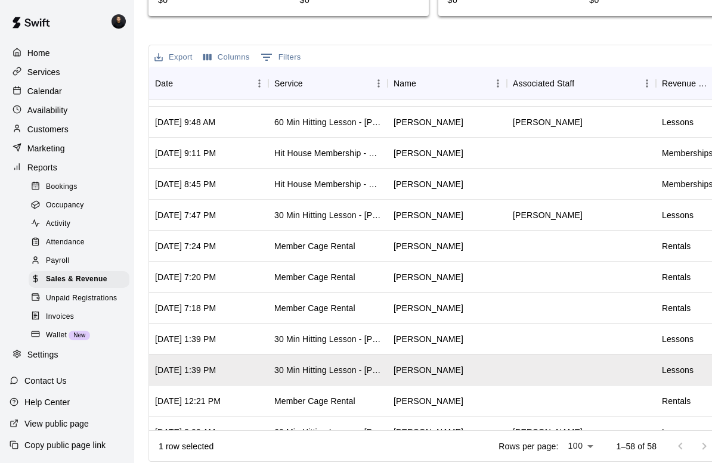
scroll to position [1264, 0]
click at [183, 339] on div "[DATE] 1:39 PM" at bounding box center [185, 339] width 61 height 12
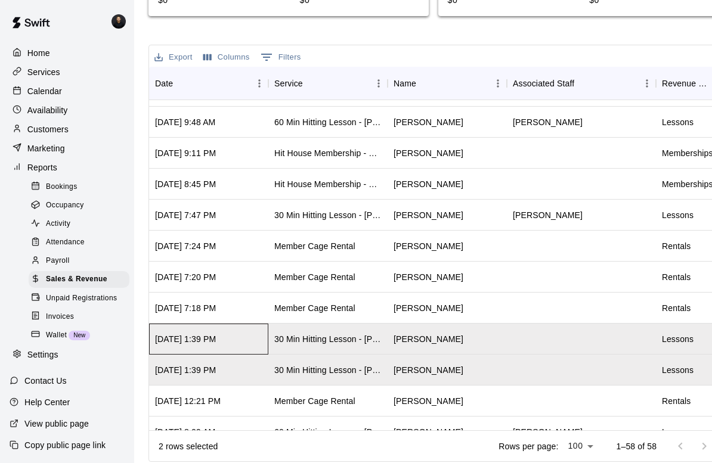
click at [185, 335] on div "[DATE] 1:39 PM" at bounding box center [185, 339] width 61 height 12
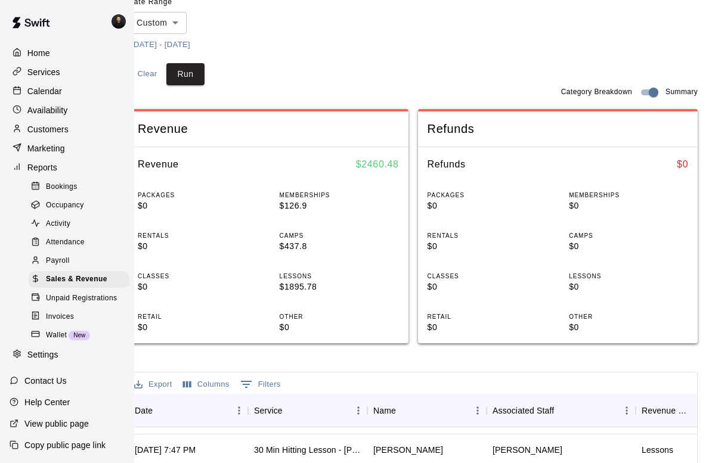
scroll to position [140, 20]
click at [37, 96] on p "Calendar" at bounding box center [44, 91] width 35 height 12
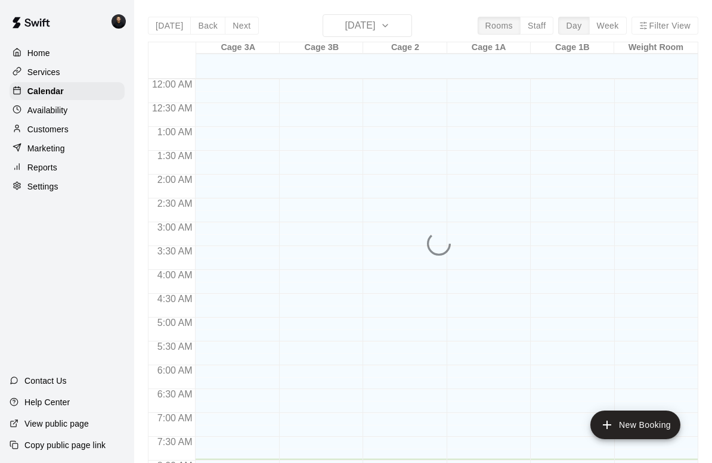
scroll to position [380, 0]
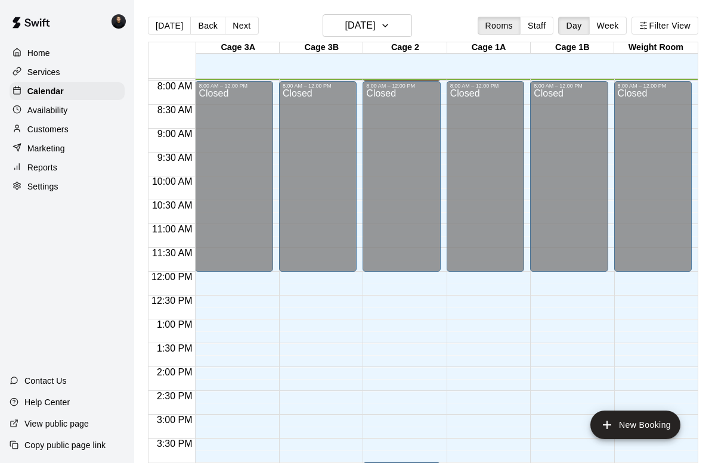
click at [195, 26] on button "Back" at bounding box center [207, 26] width 35 height 18
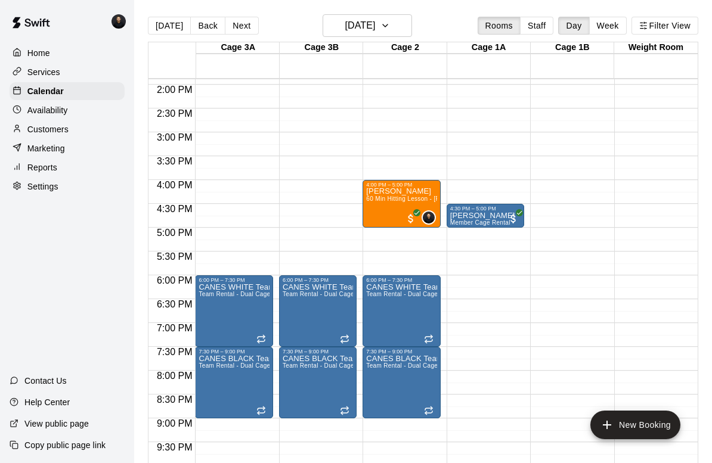
scroll to position [664, 0]
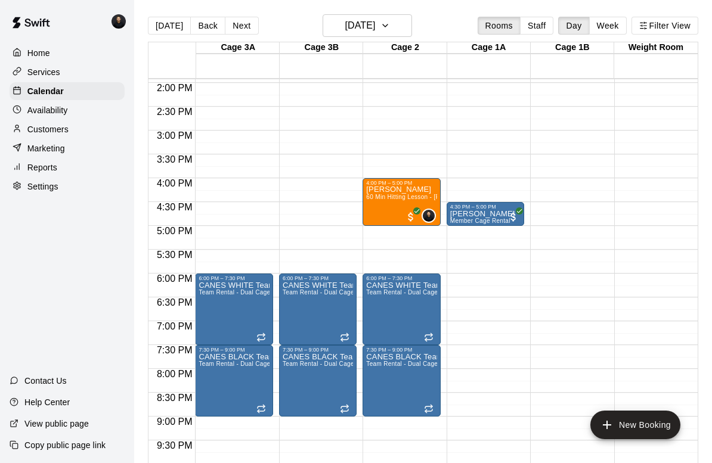
click at [240, 24] on button "Next" at bounding box center [241, 26] width 33 height 18
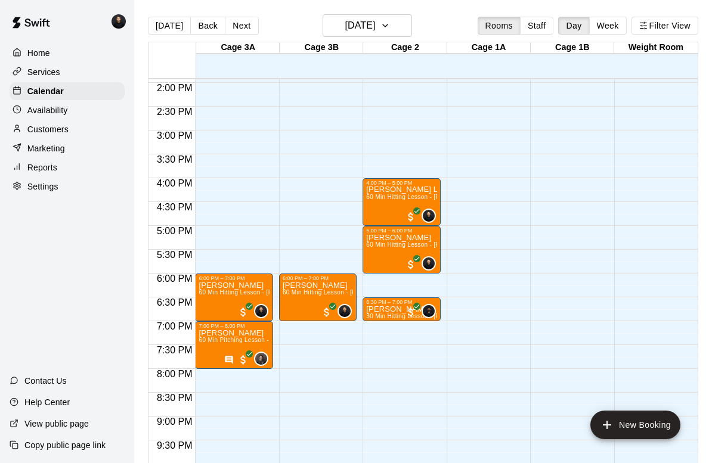
click at [201, 21] on button "Back" at bounding box center [207, 26] width 35 height 18
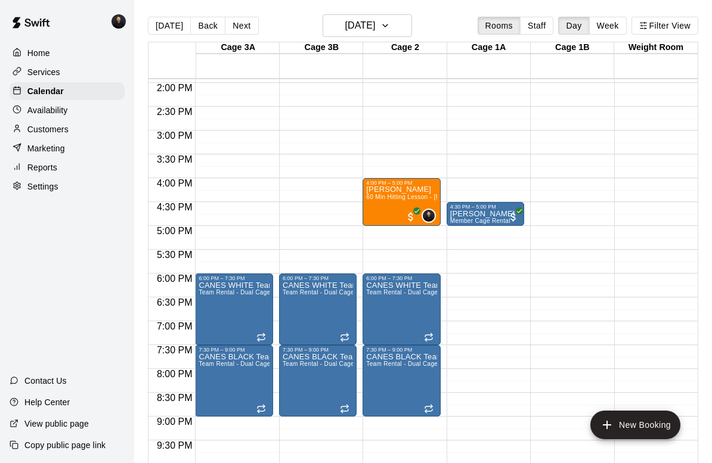
click at [202, 25] on button "Back" at bounding box center [207, 26] width 35 height 18
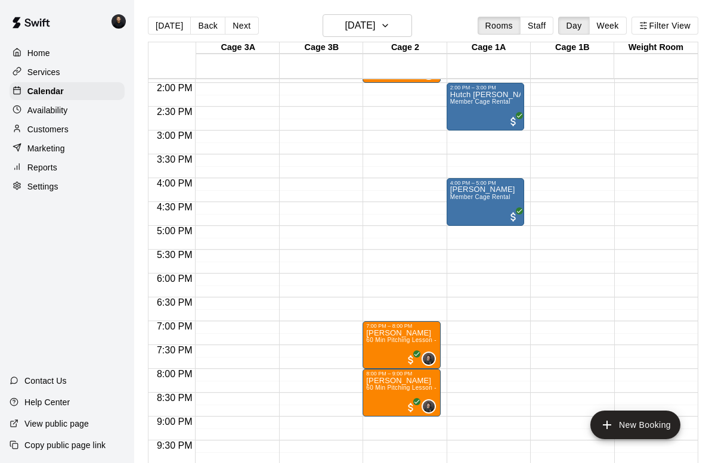
click at [38, 161] on div "Reports" at bounding box center [67, 168] width 115 height 18
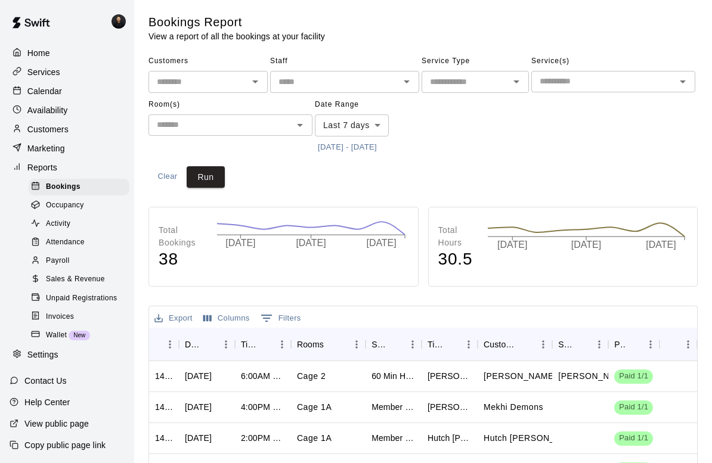
click at [113, 279] on div "Sales & Revenue" at bounding box center [79, 279] width 101 height 17
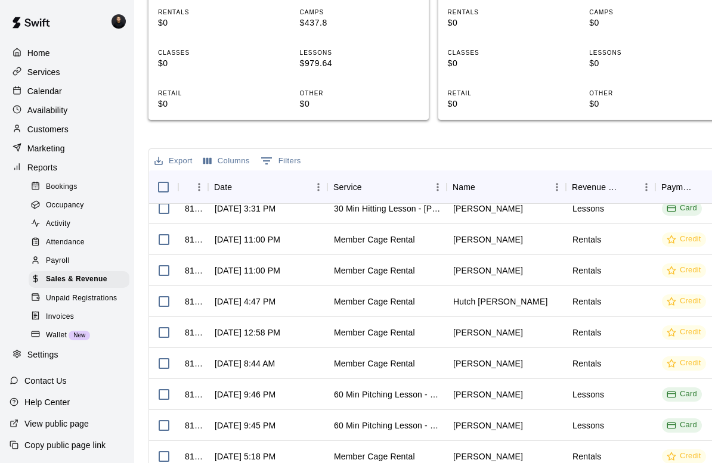
scroll to position [631, 0]
